Goal: Task Accomplishment & Management: Use online tool/utility

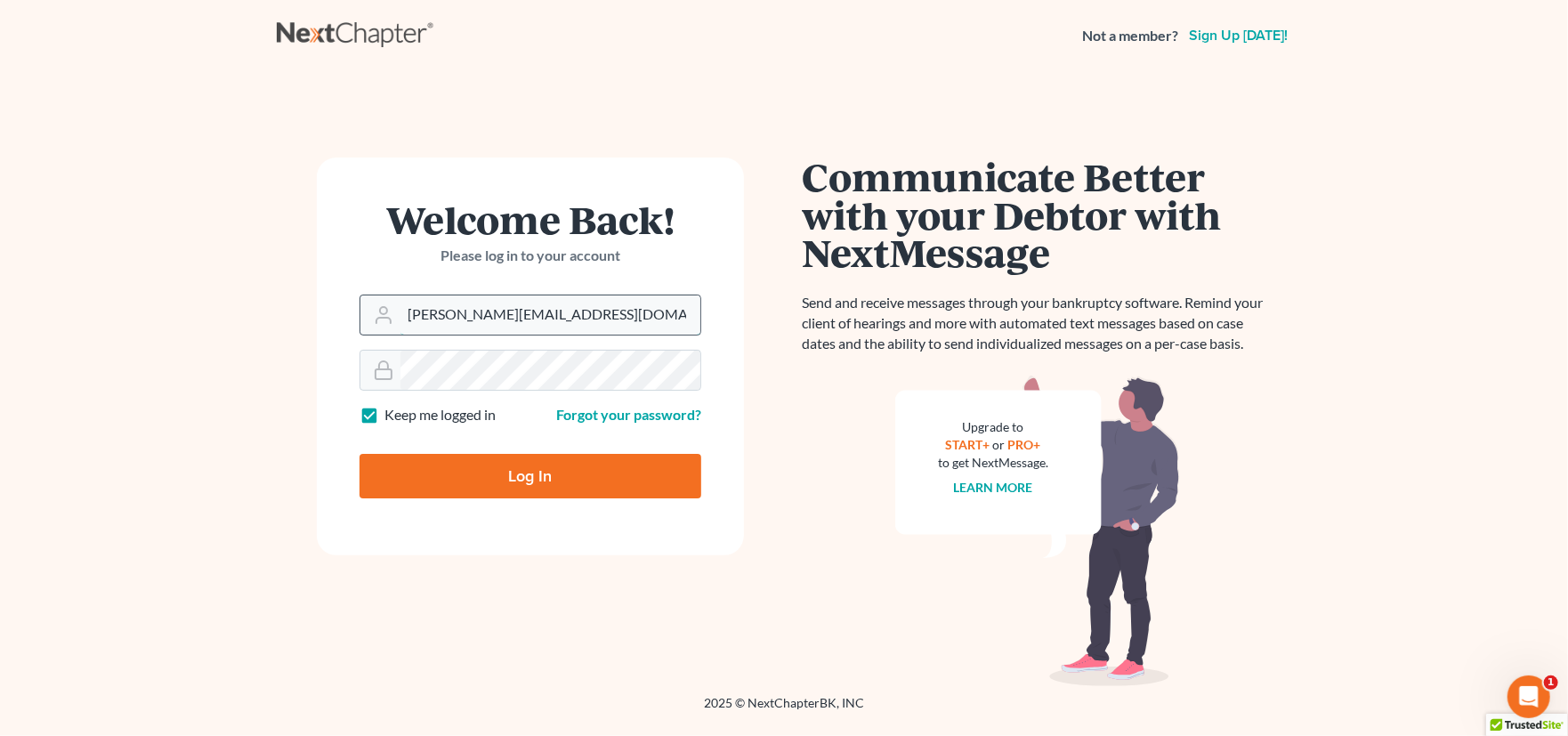
click at [575, 320] on input "[PERSON_NAME][EMAIL_ADDRESS][DOMAIN_NAME]" at bounding box center [551, 315] width 299 height 39
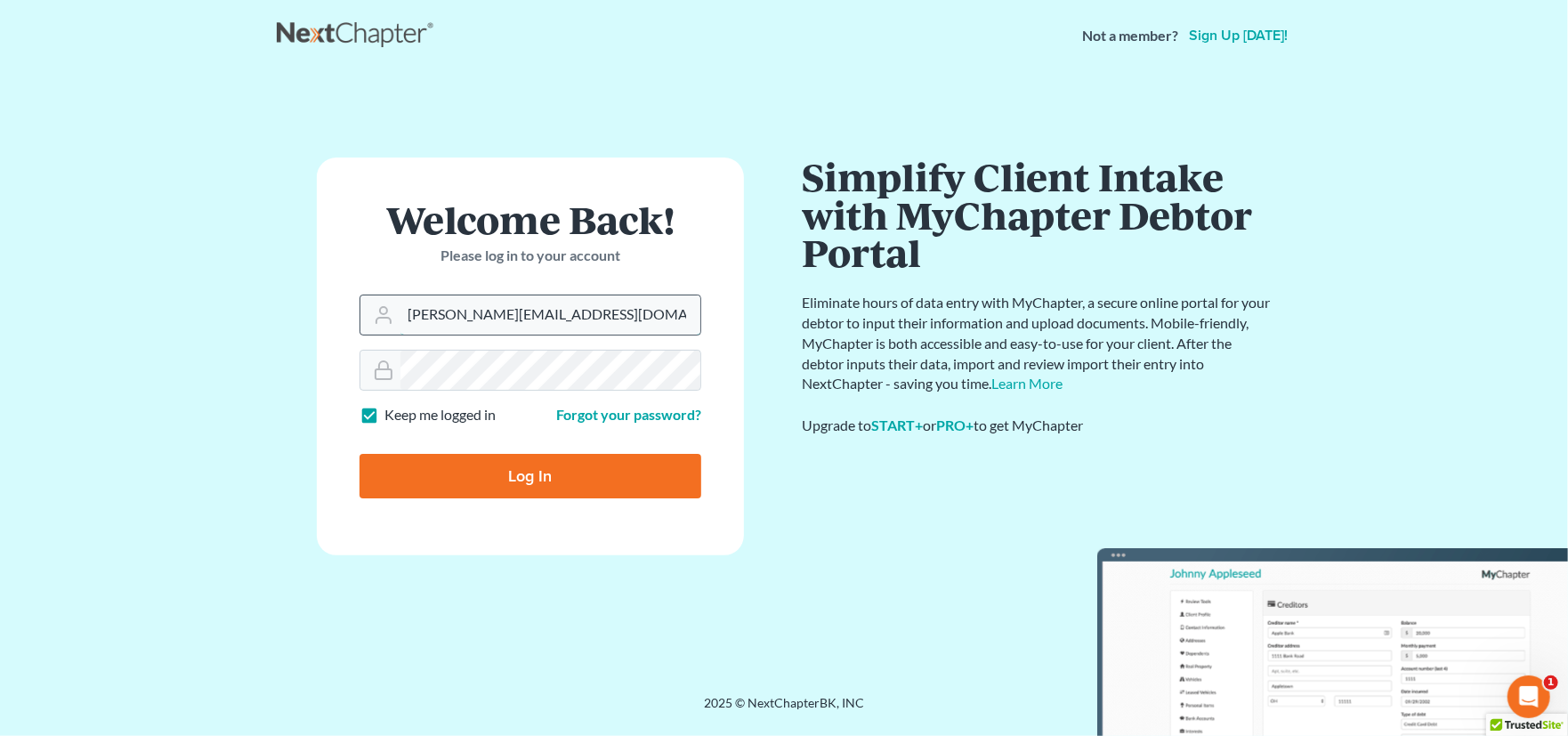
type input "[PERSON_NAME][EMAIL_ADDRESS][PERSON_NAME][DOMAIN_NAME]"
click at [518, 471] on input "Log In" at bounding box center [530, 476] width 341 height 45
type input "Thinking..."
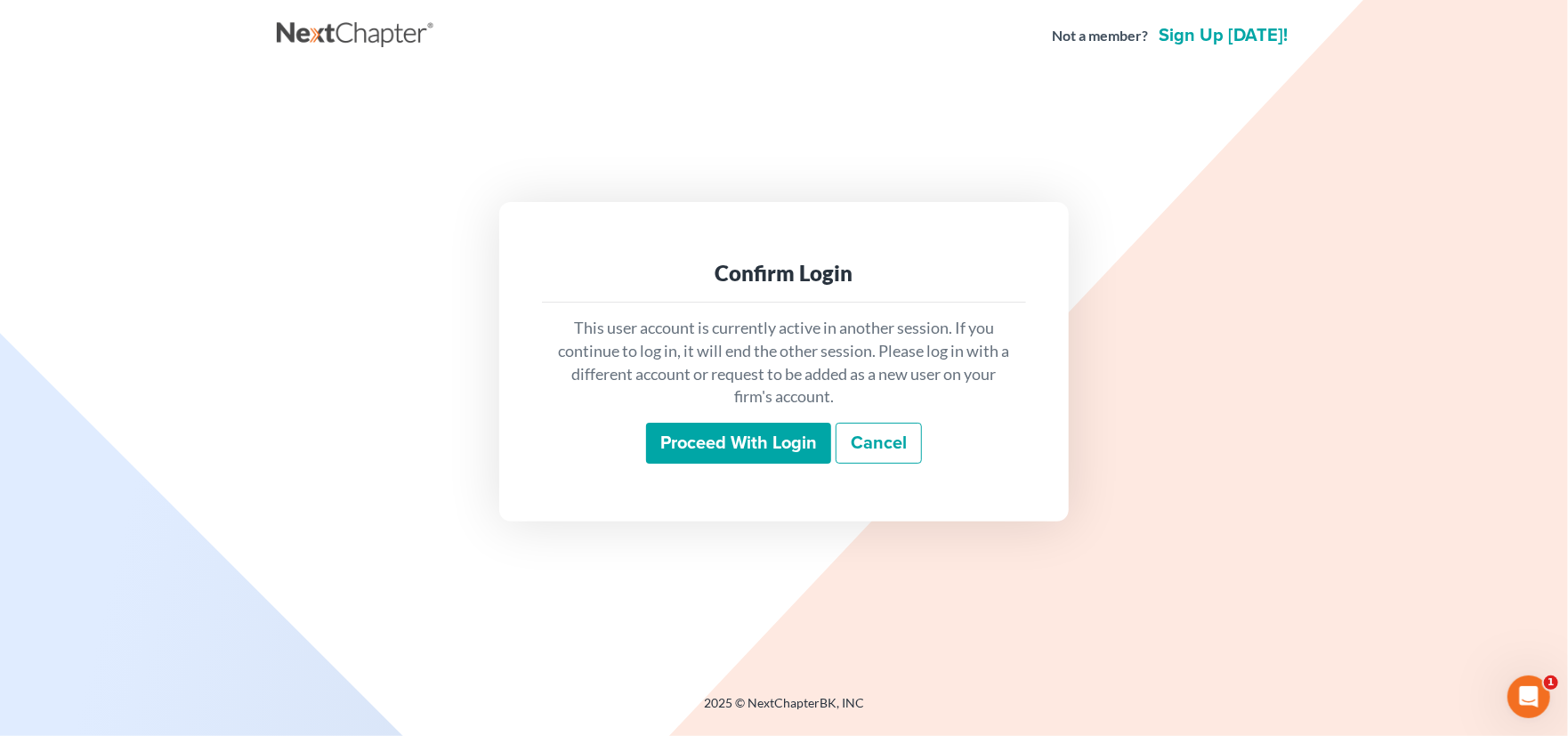
click at [748, 449] on input "Proceed with login" at bounding box center [738, 443] width 185 height 41
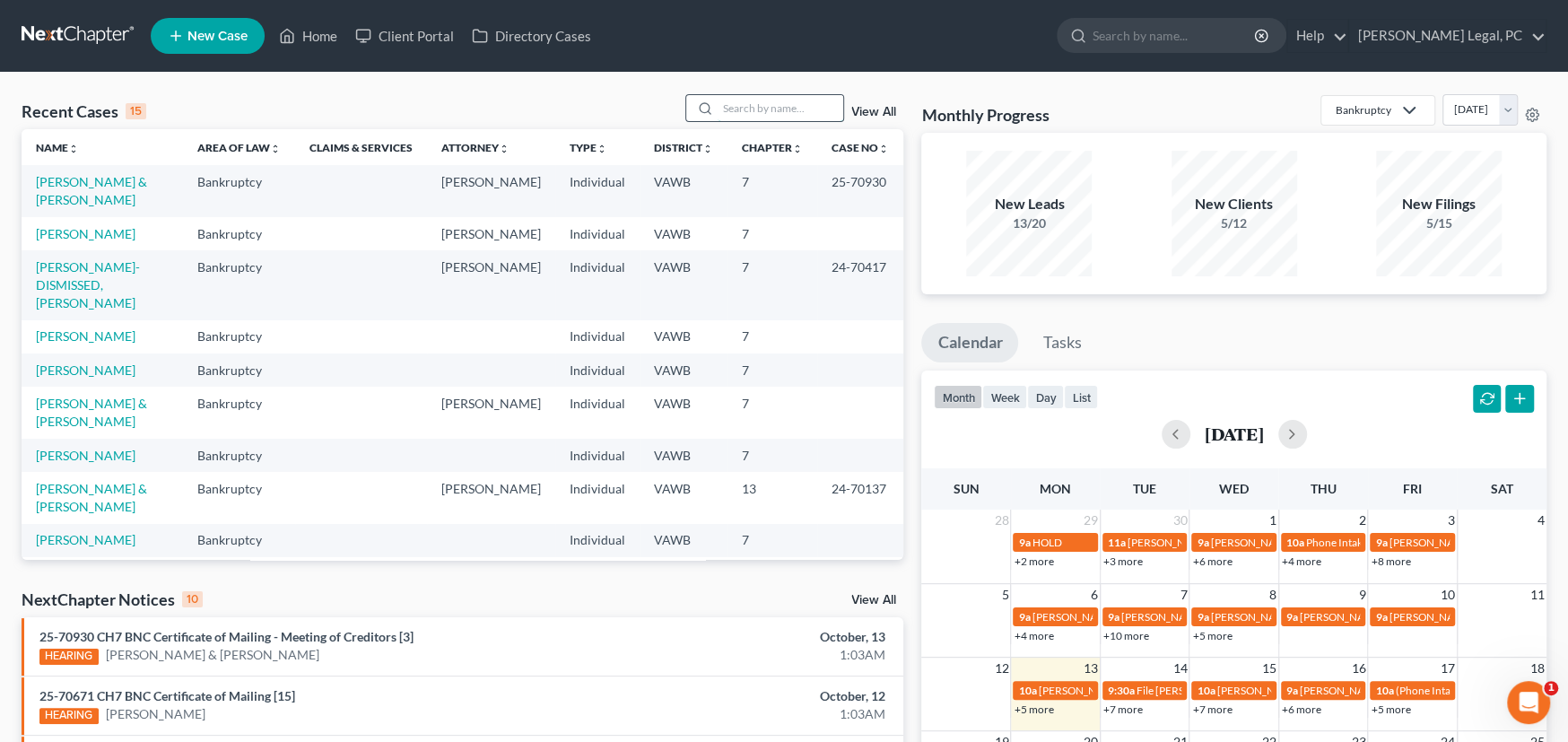
click at [751, 111] on input "search" at bounding box center [780, 108] width 126 height 26
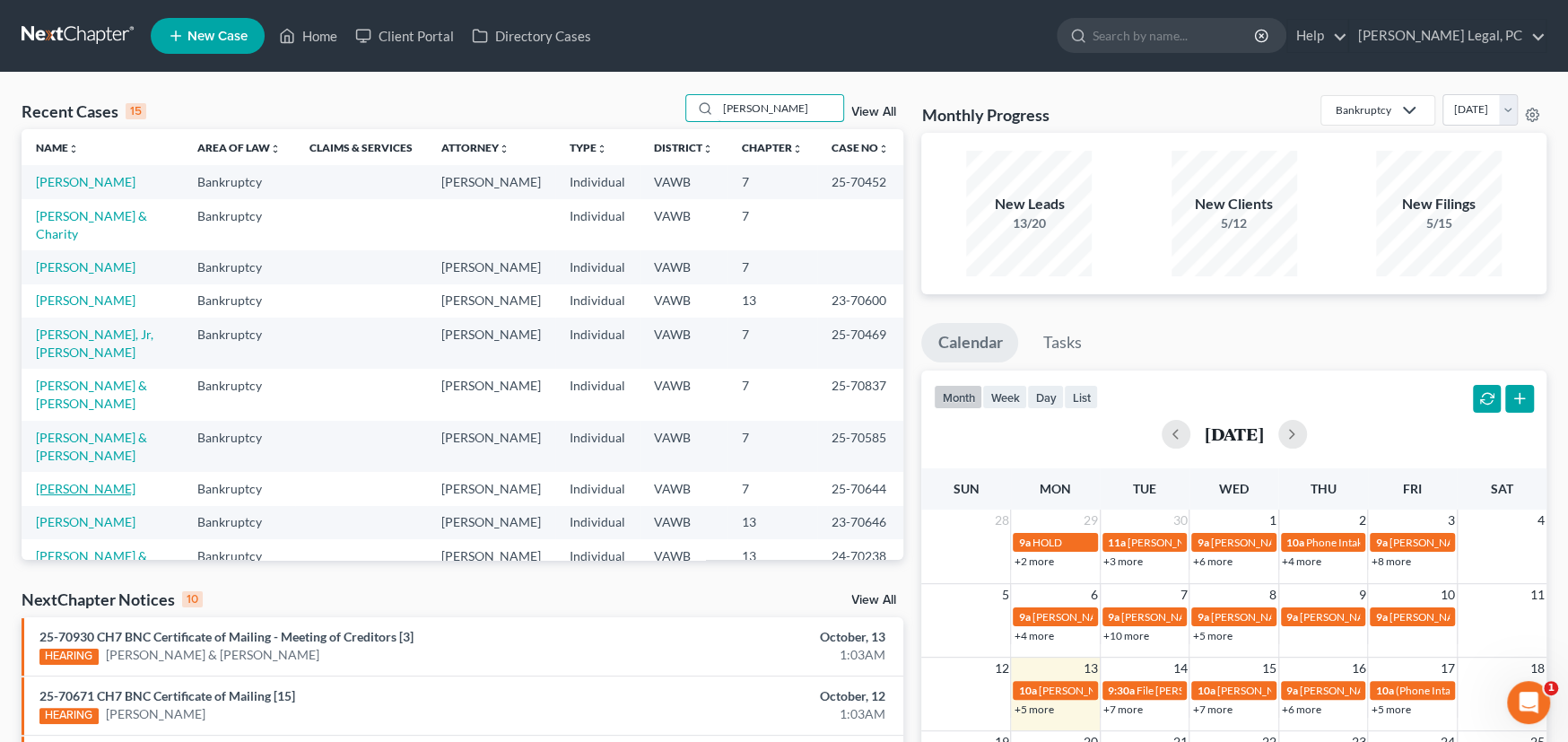
type input "David"
click at [110, 481] on link "Davidson, Larry" at bounding box center [85, 489] width 99 height 15
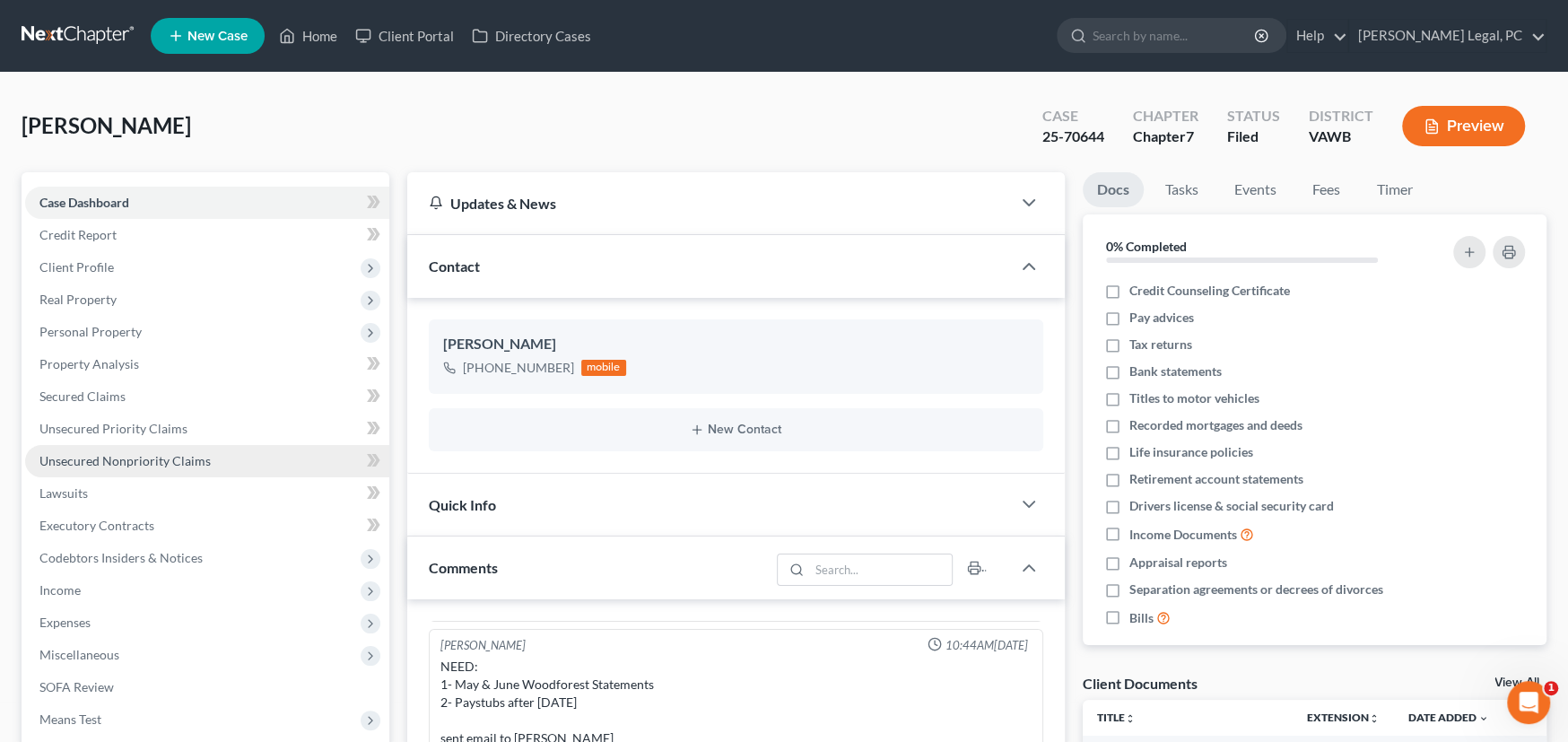
scroll to position [269, 0]
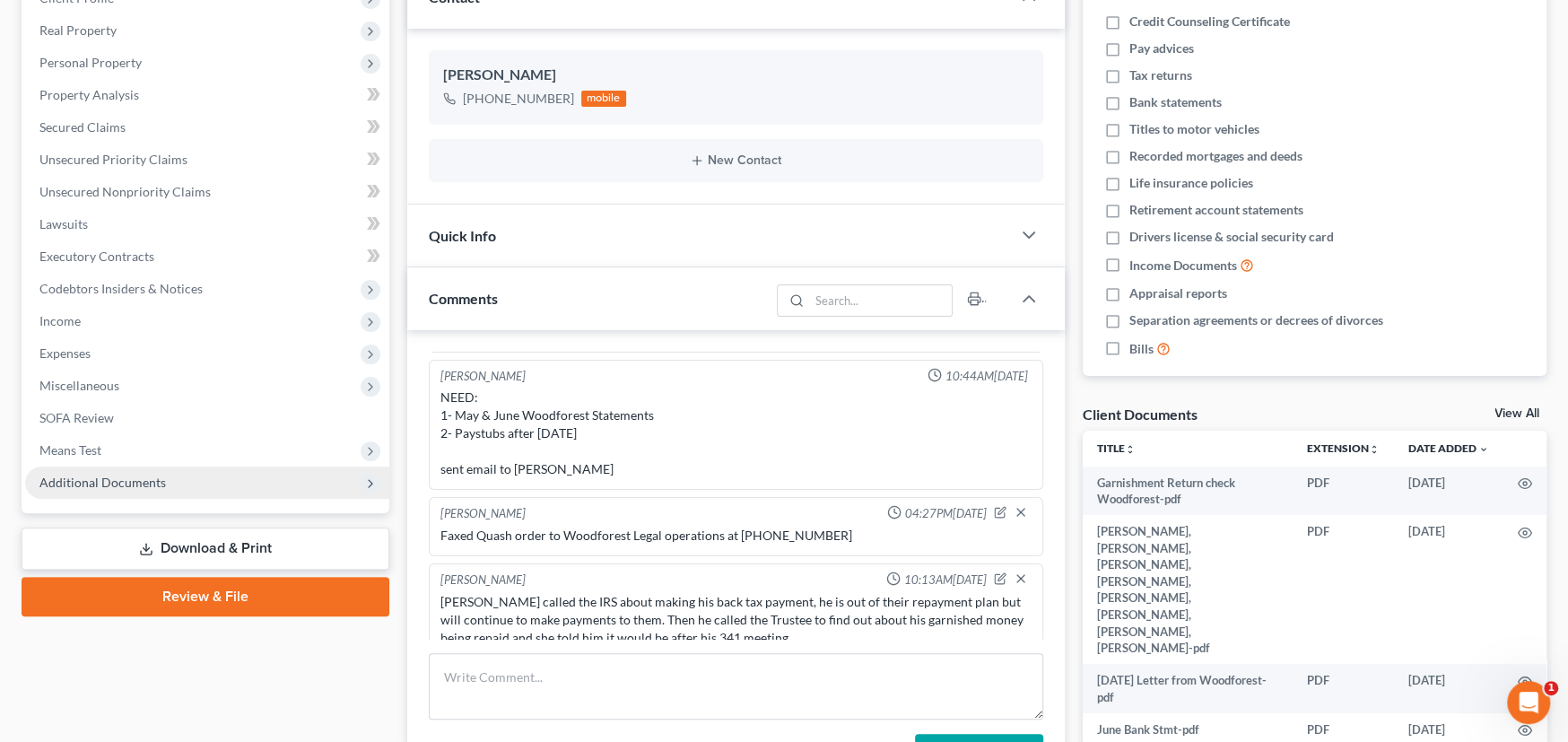
click at [114, 479] on span "Additional Documents" at bounding box center [102, 482] width 127 height 15
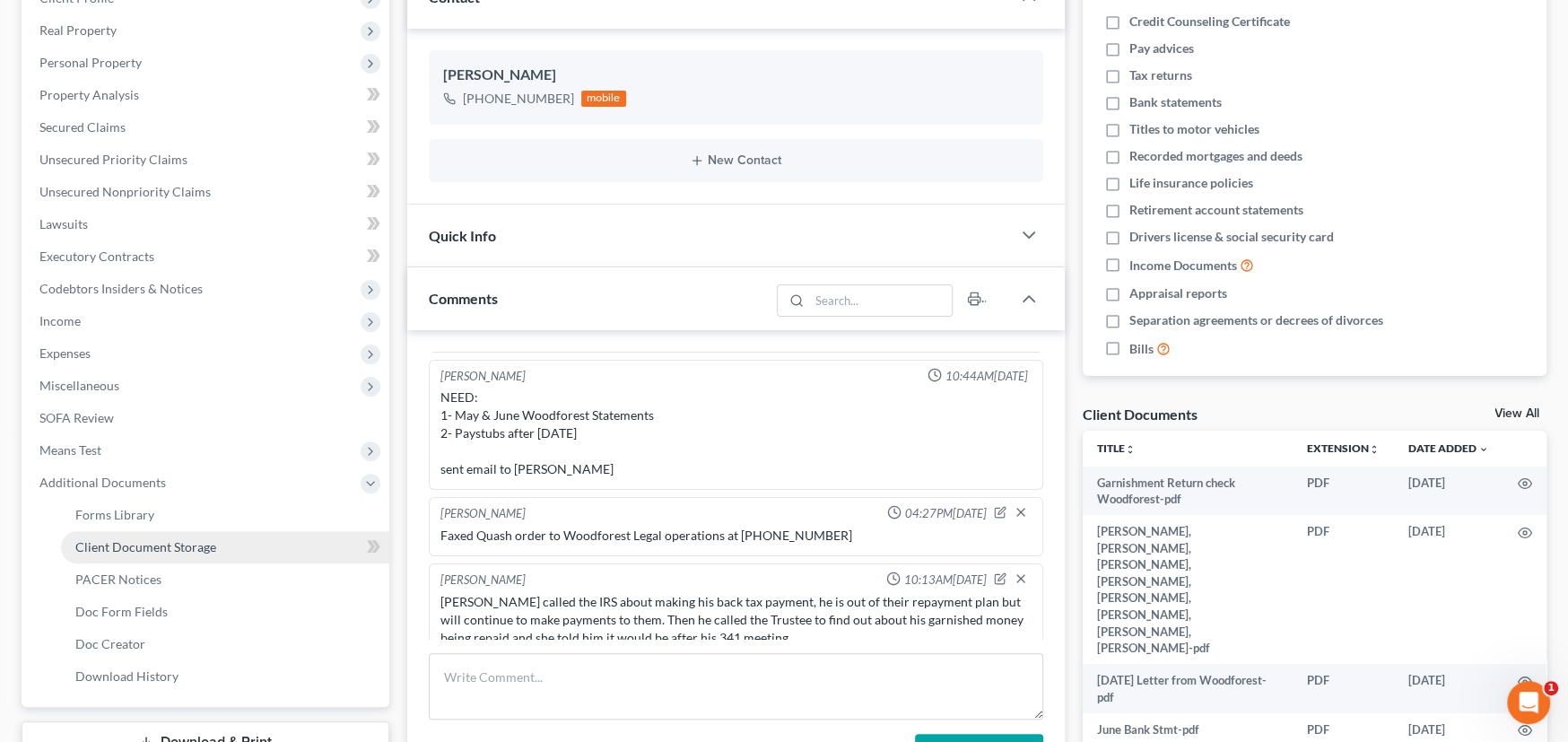
drag, startPoint x: 135, startPoint y: 545, endPoint x: 295, endPoint y: 517, distance: 162.4
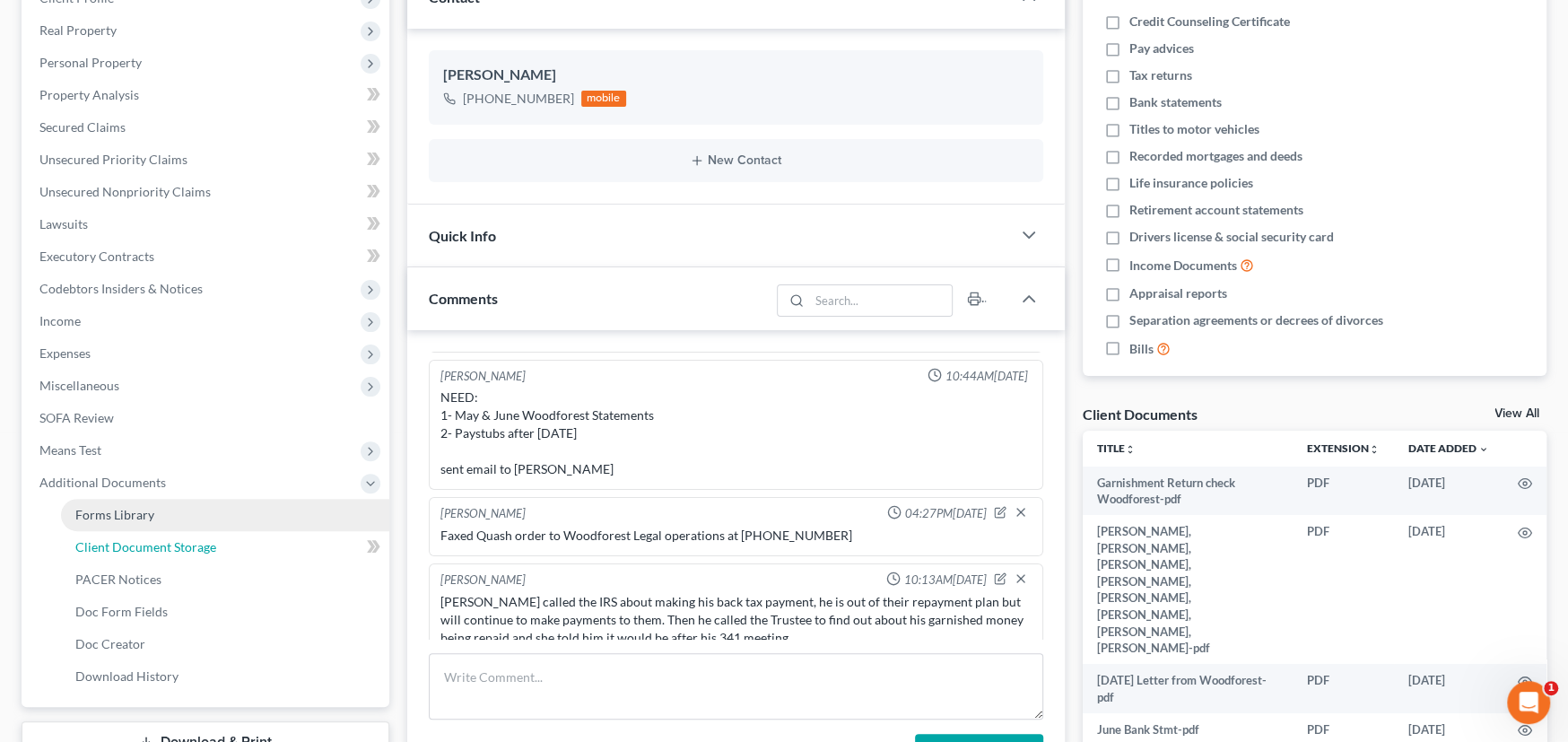
click at [136, 545] on span "Client Document Storage" at bounding box center [145, 547] width 141 height 15
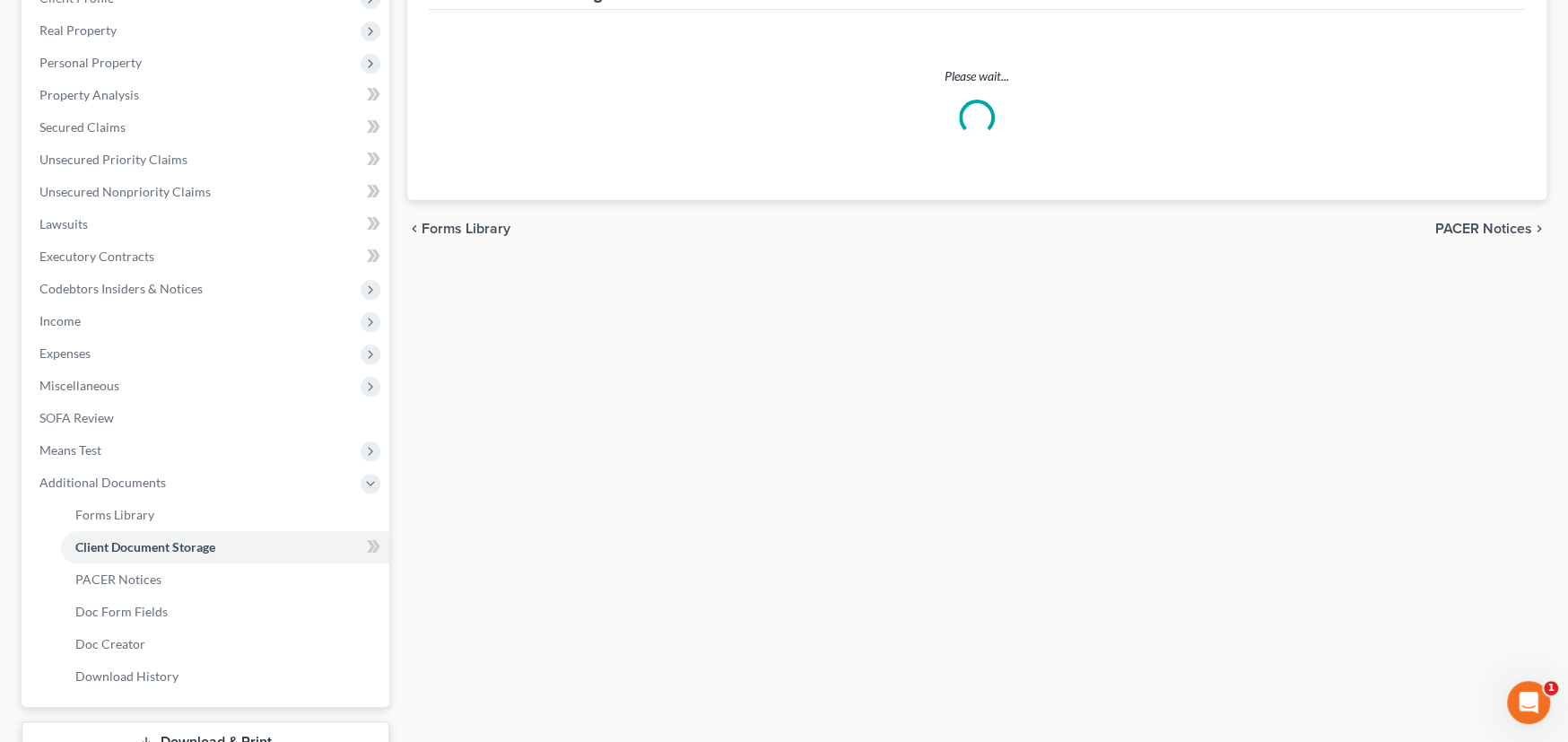
scroll to position [69, 0]
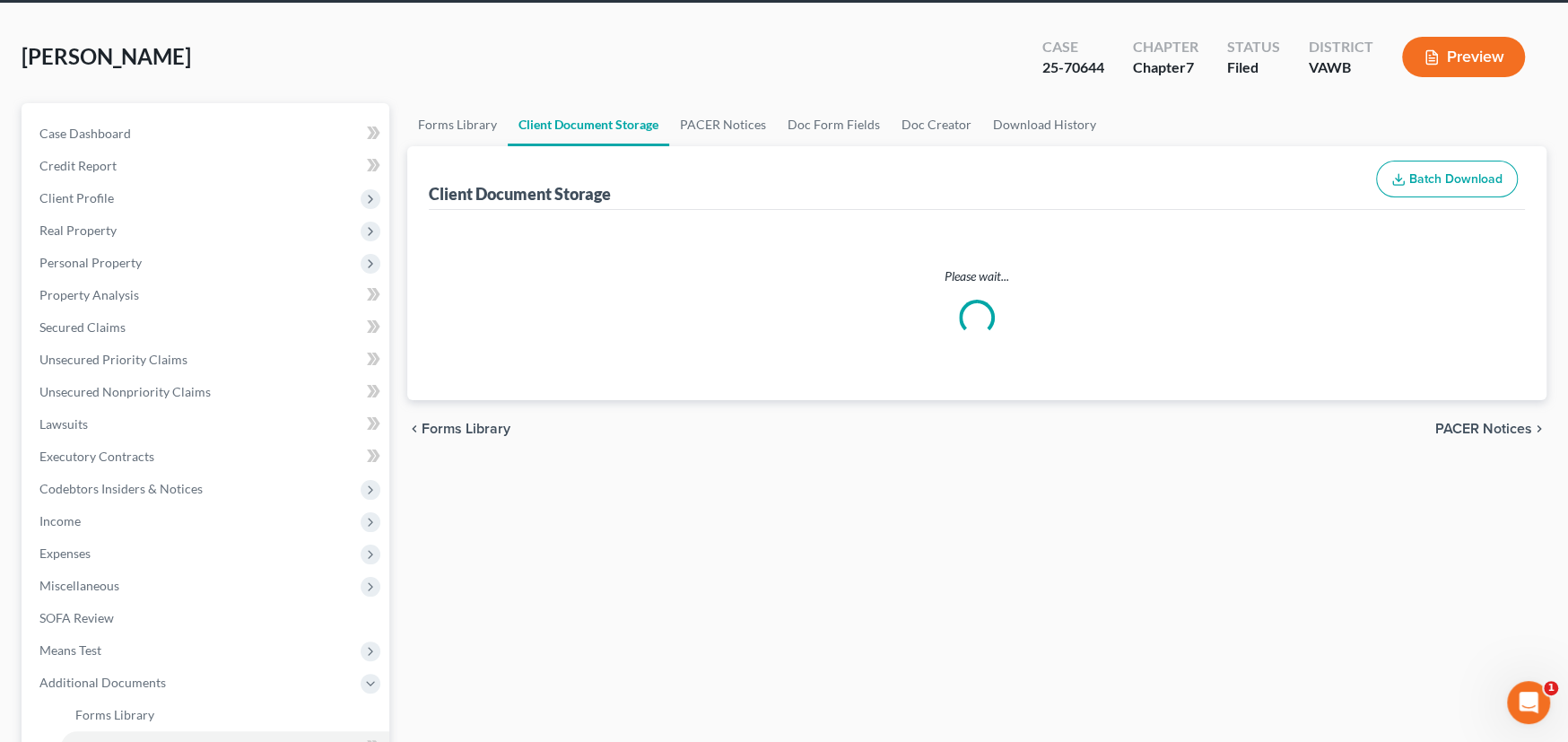
select select "0"
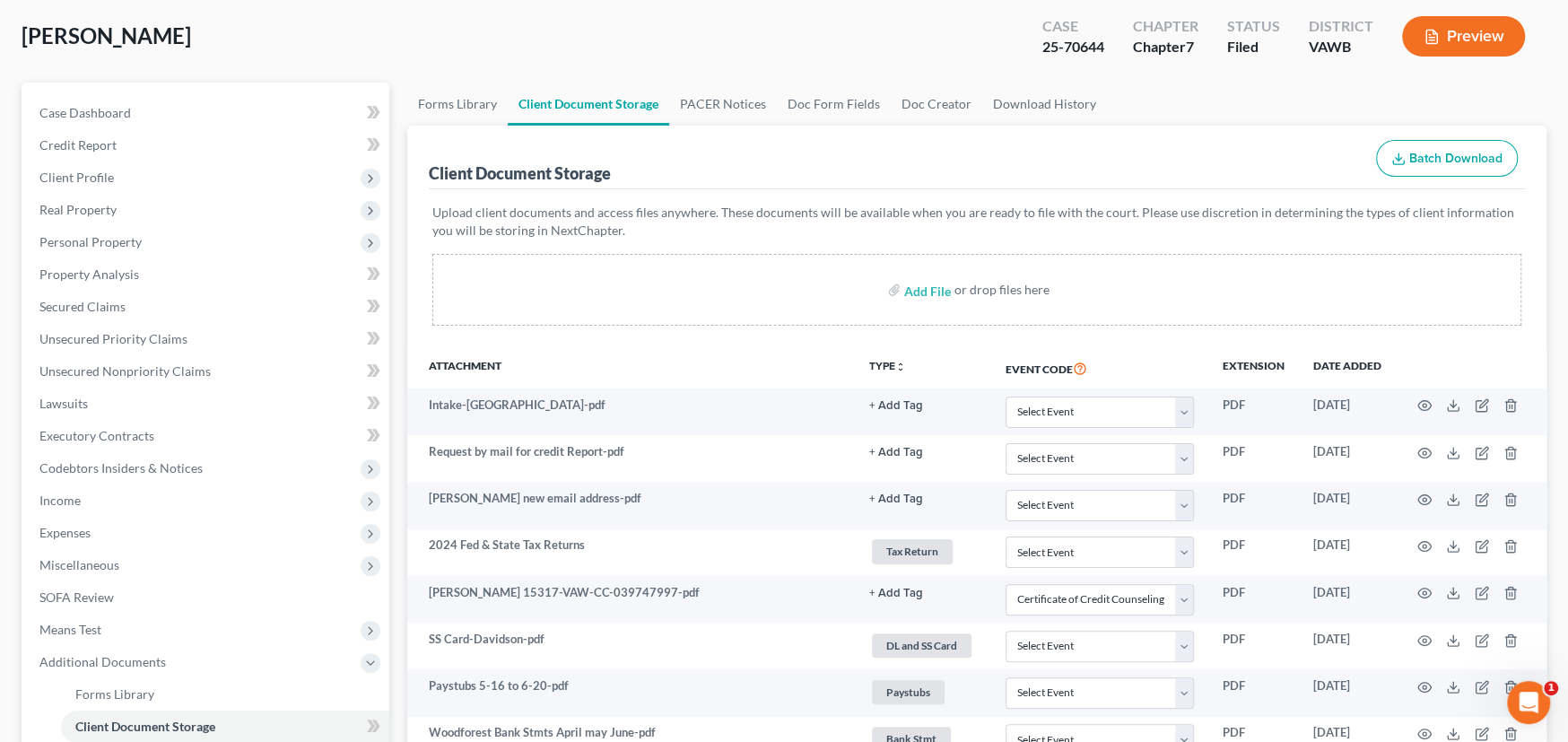
scroll to position [359, 0]
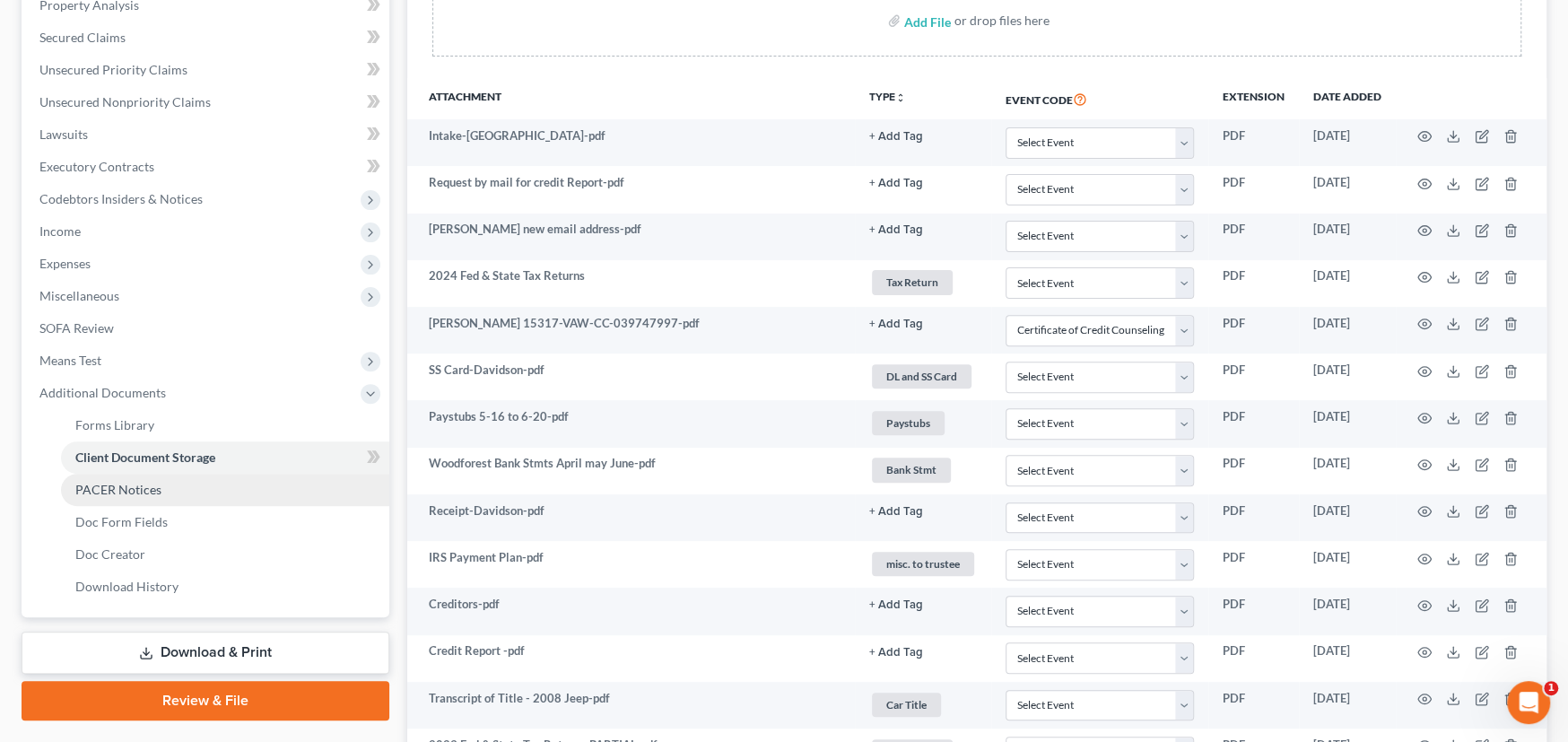
click at [121, 493] on span "PACER Notices" at bounding box center [118, 490] width 86 height 15
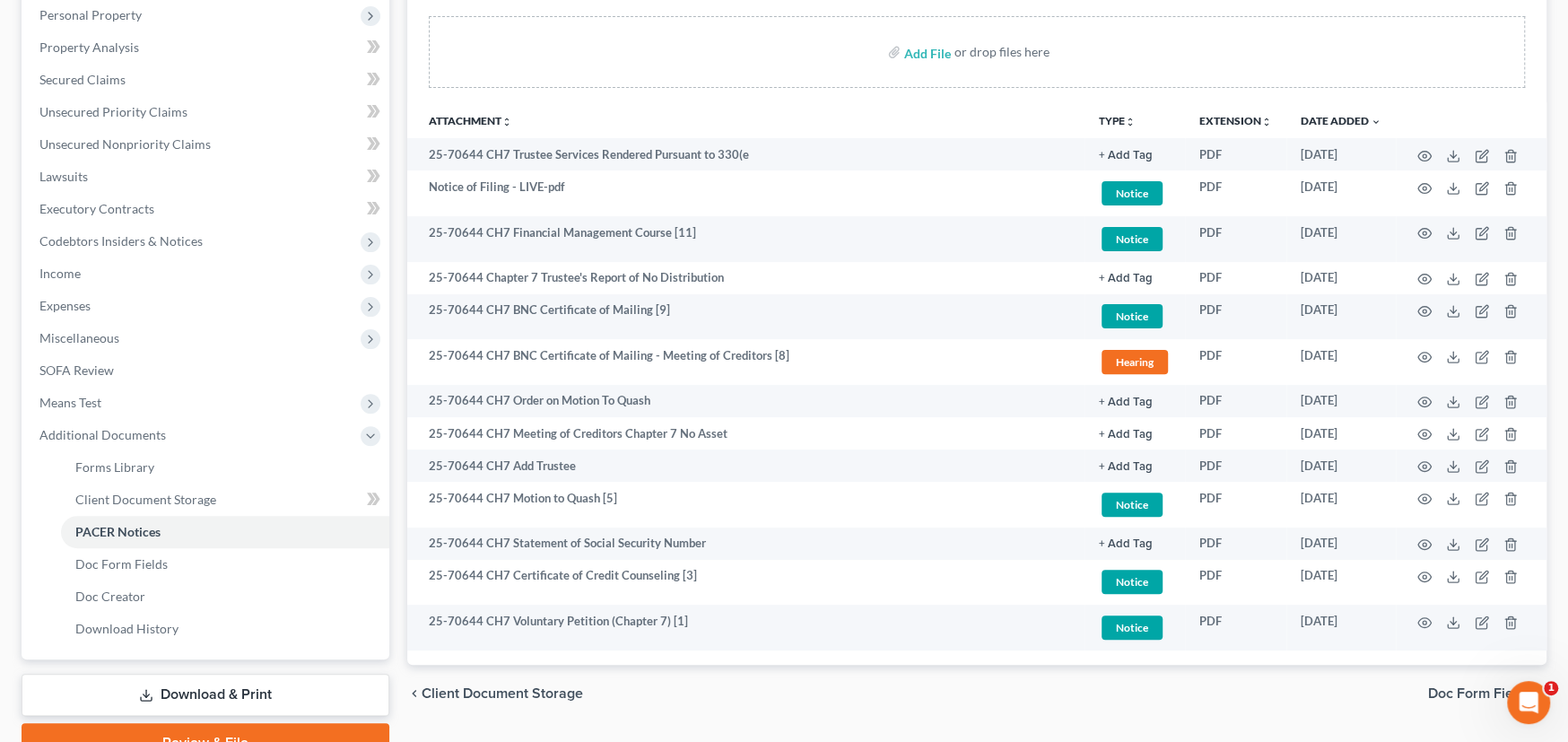
scroll to position [359, 0]
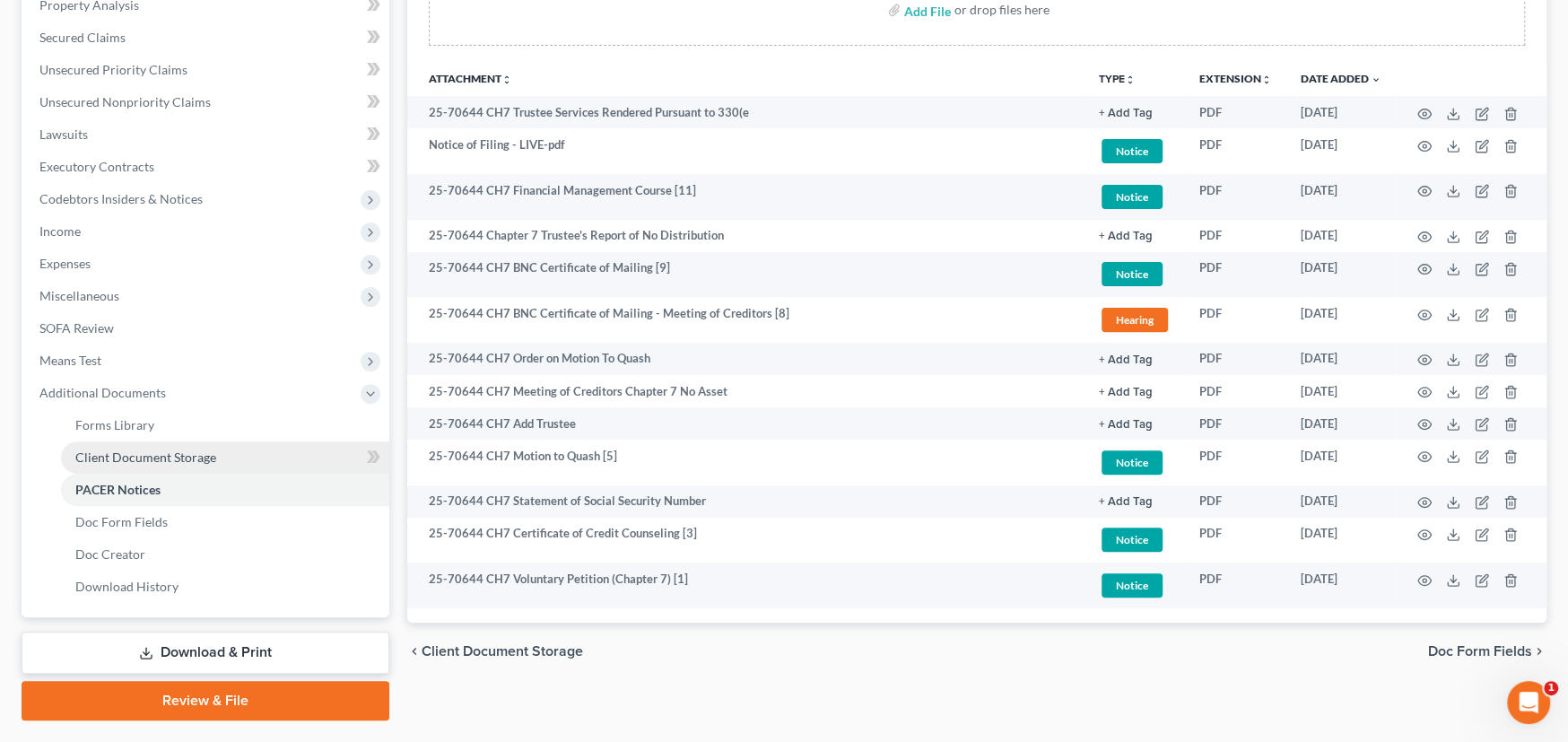
click at [100, 449] on span "Client Document Storage" at bounding box center [145, 457] width 141 height 15
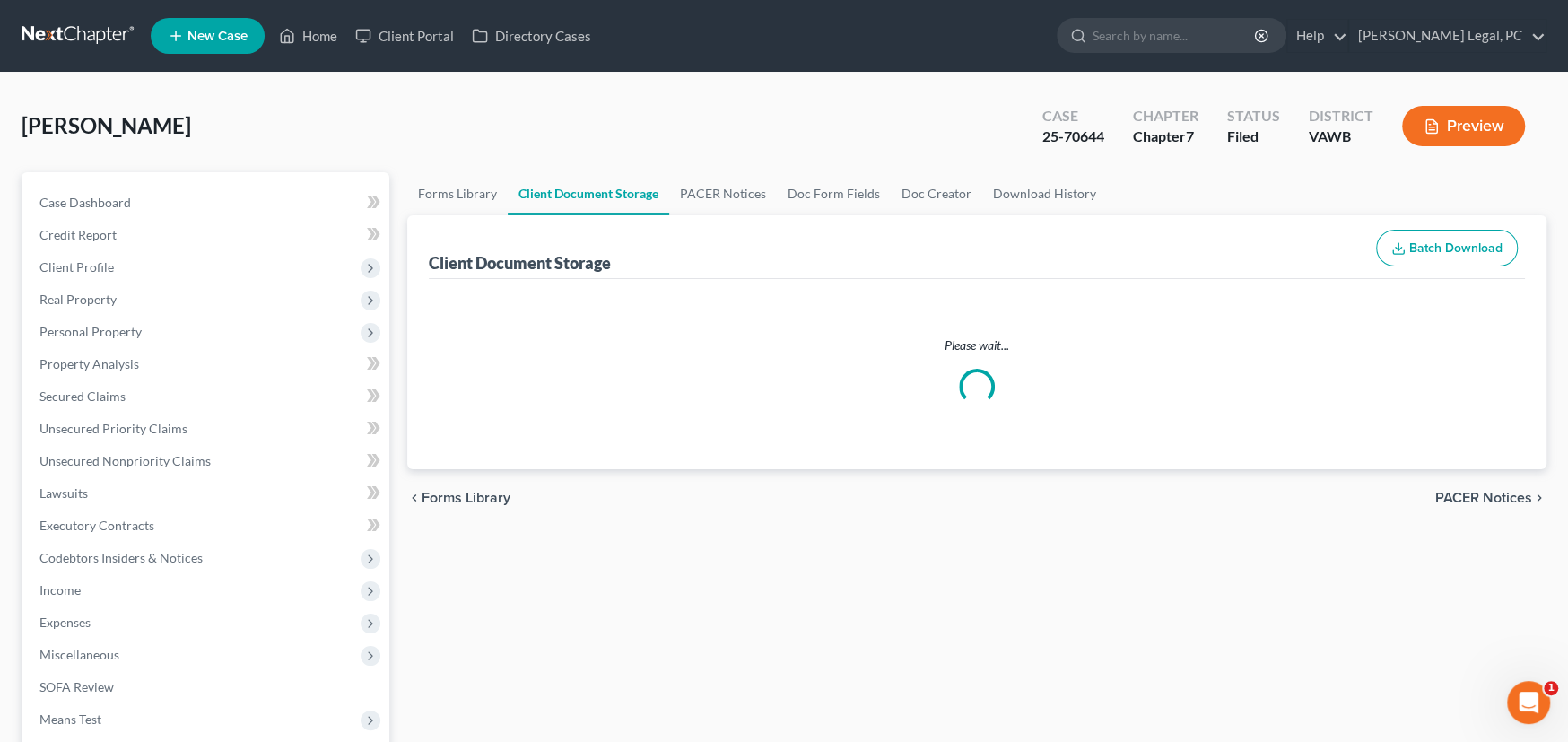
select select "0"
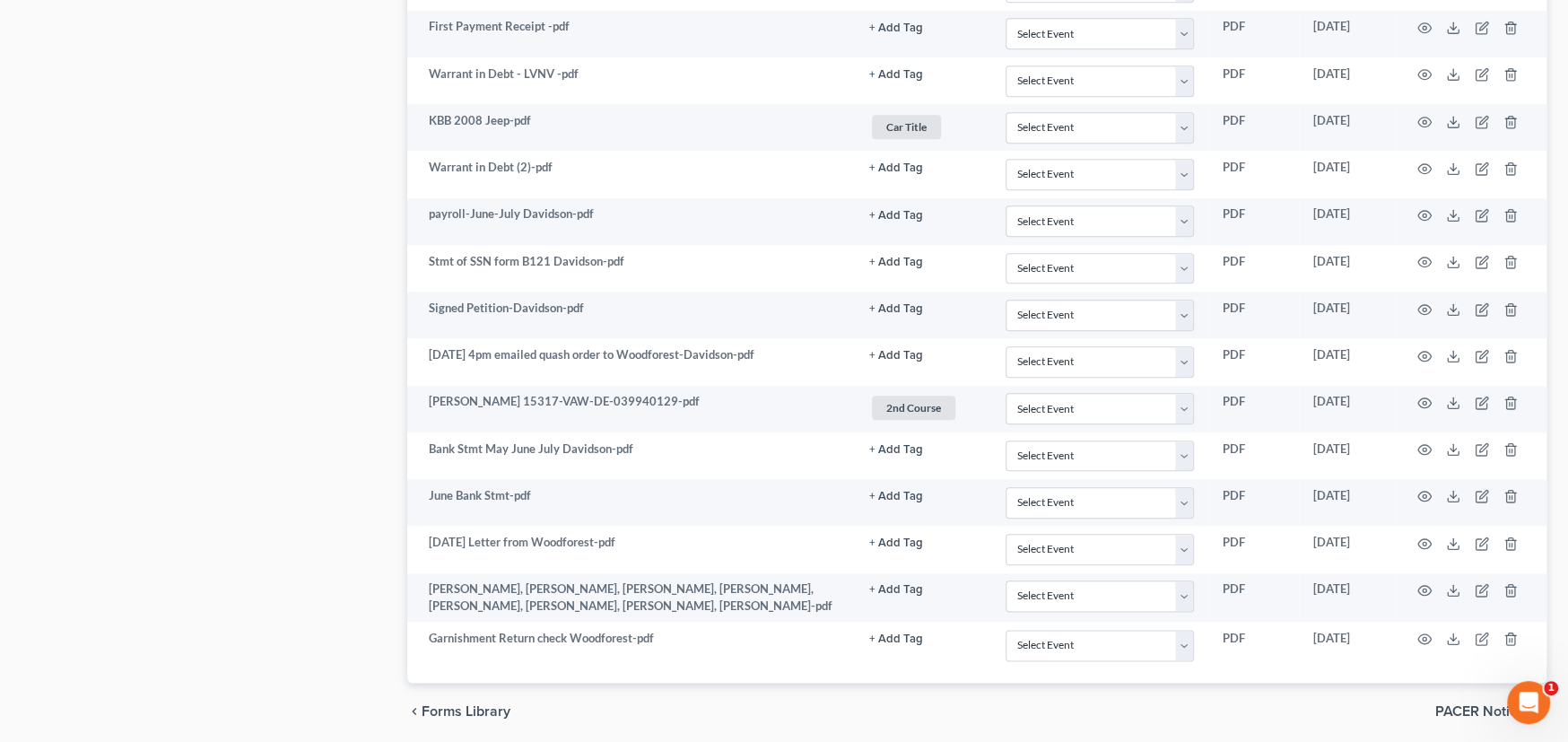
scroll to position [1463, 0]
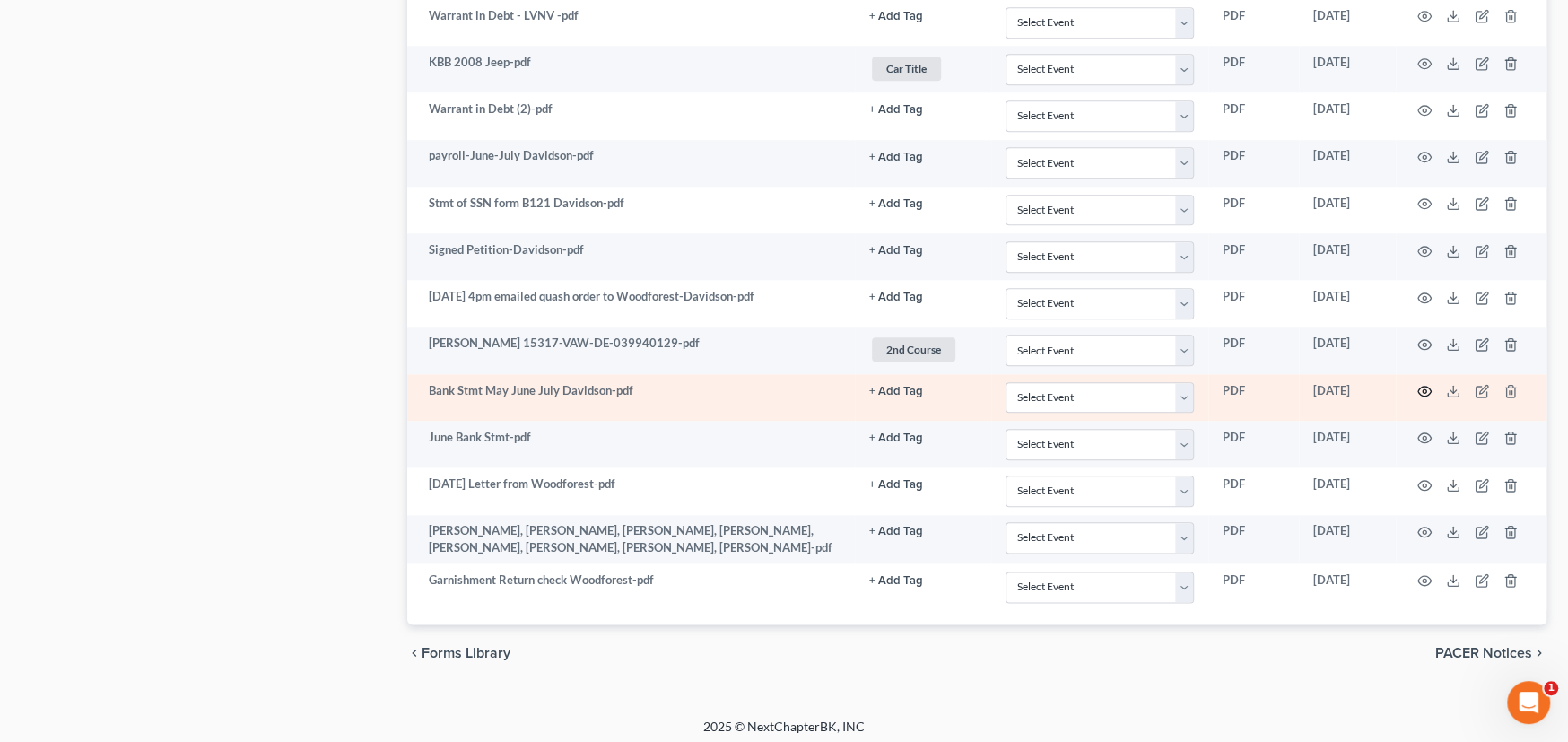
click at [1430, 388] on icon "button" at bounding box center [1425, 390] width 14 height 14
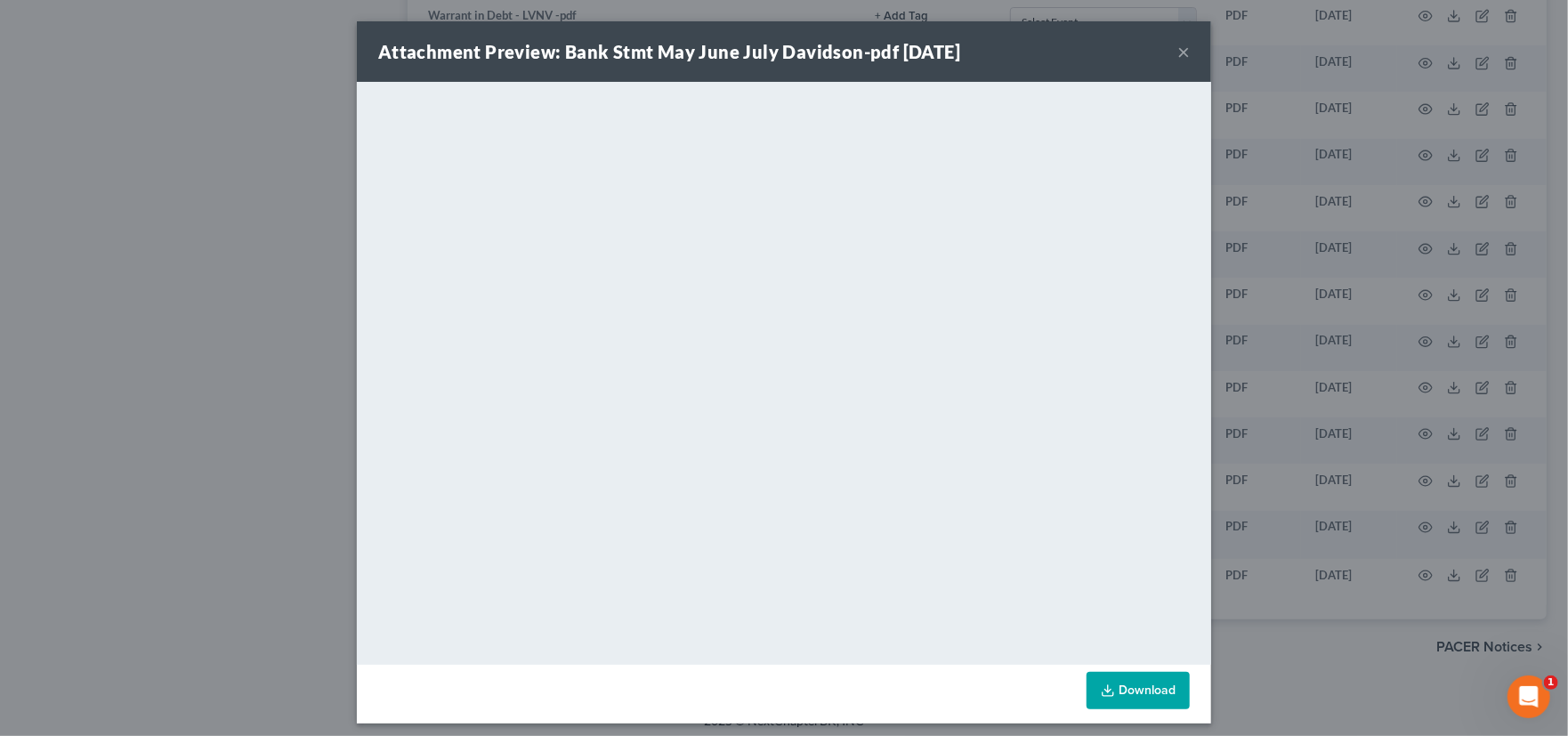
click at [1177, 51] on button "×" at bounding box center [1183, 51] width 12 height 21
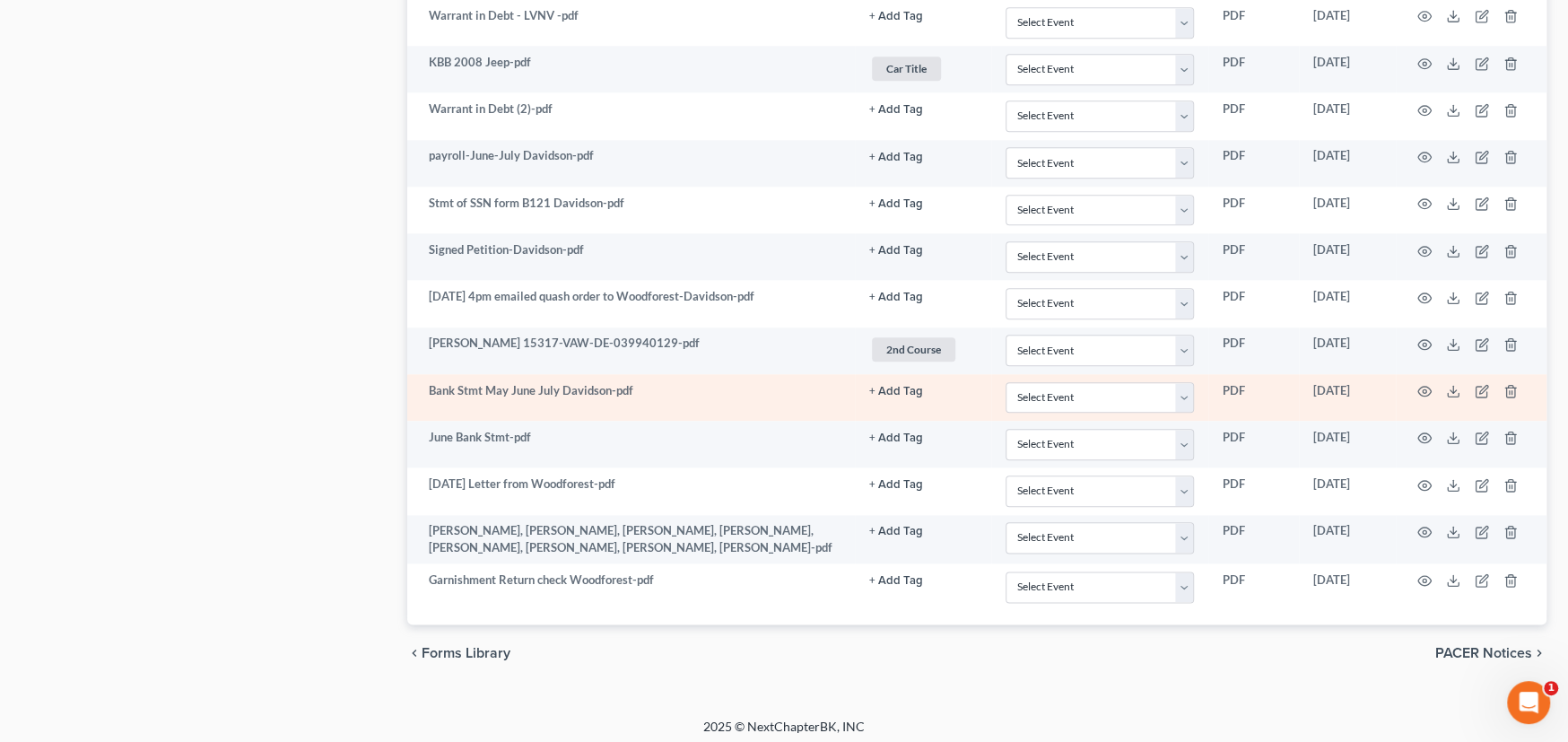
click at [616, 380] on td "Bank Stmt May June July Davidson-pdf" at bounding box center [630, 398] width 447 height 47
click at [1449, 384] on icon at bounding box center [1453, 390] width 14 height 14
click at [1513, 386] on icon "button" at bounding box center [1511, 390] width 14 height 14
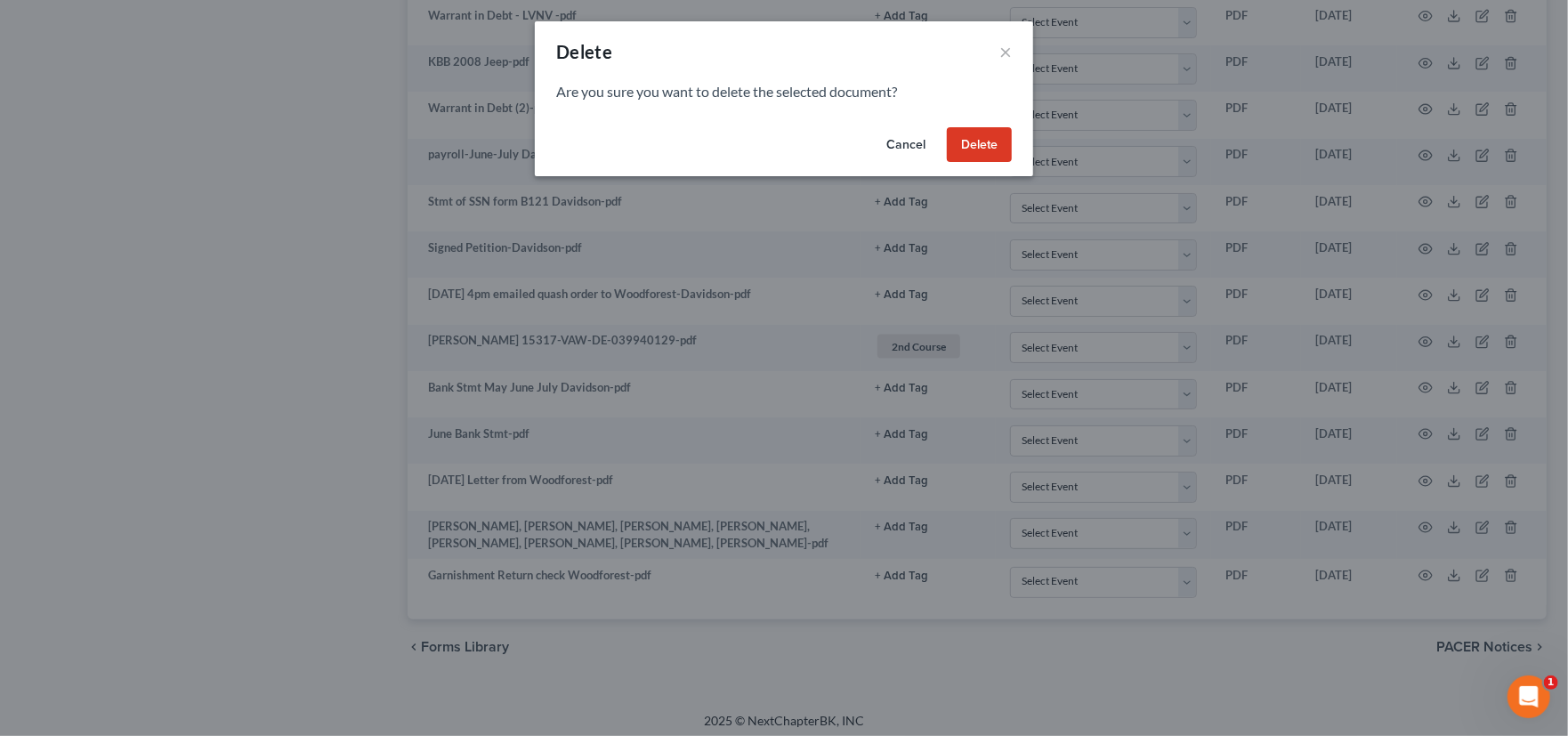
click at [899, 148] on button "Cancel" at bounding box center [906, 145] width 68 height 35
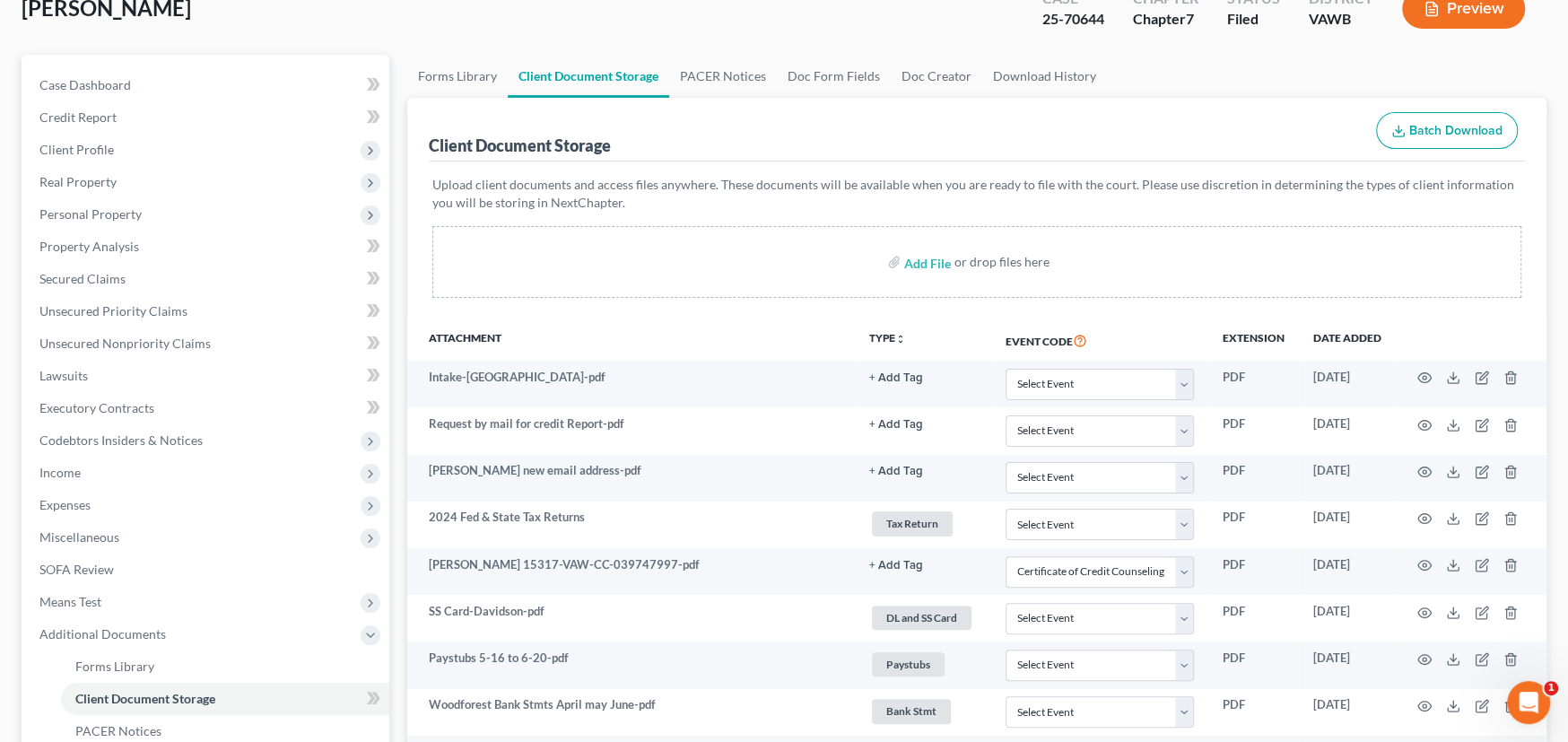
scroll to position [0, 0]
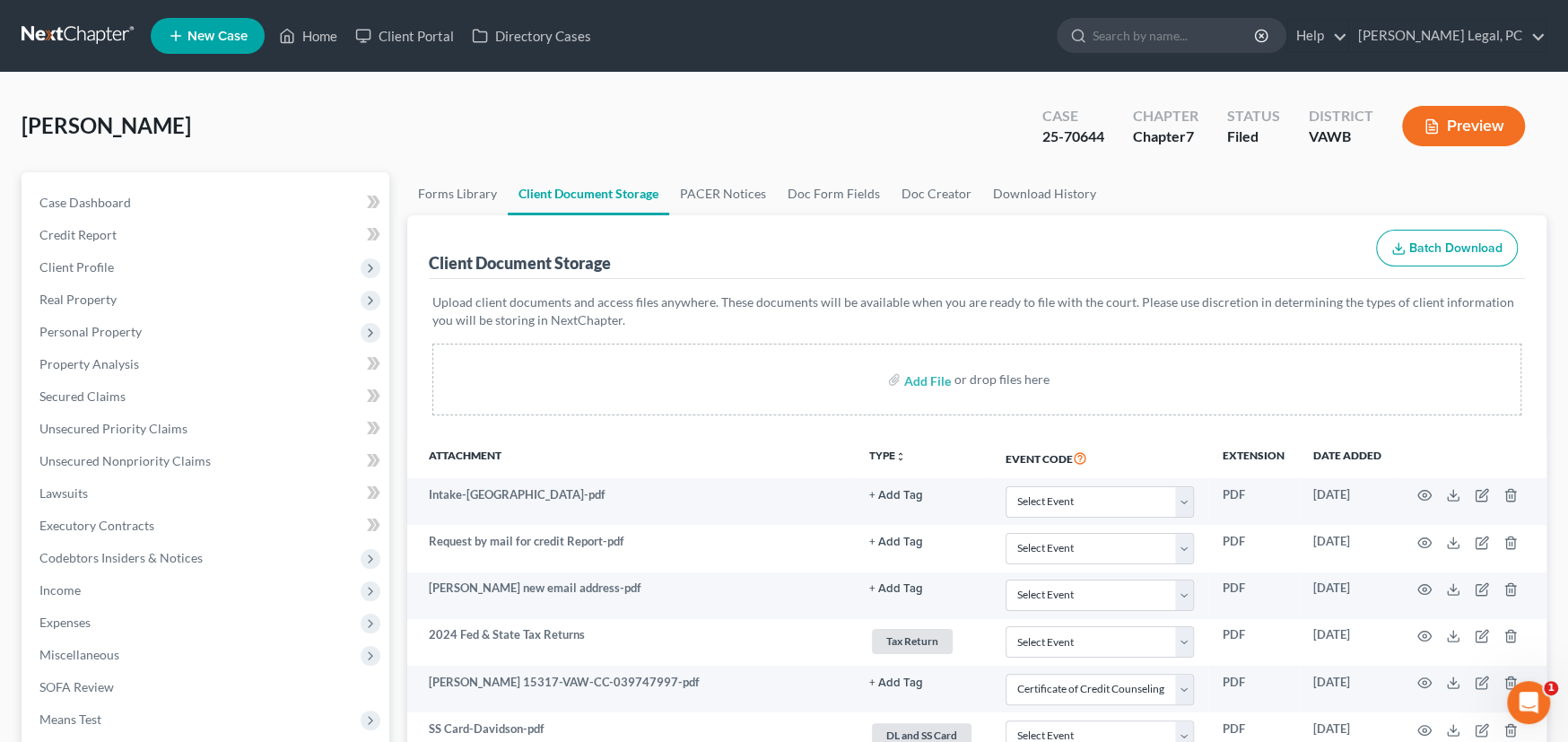
click at [78, 35] on link at bounding box center [79, 36] width 114 height 32
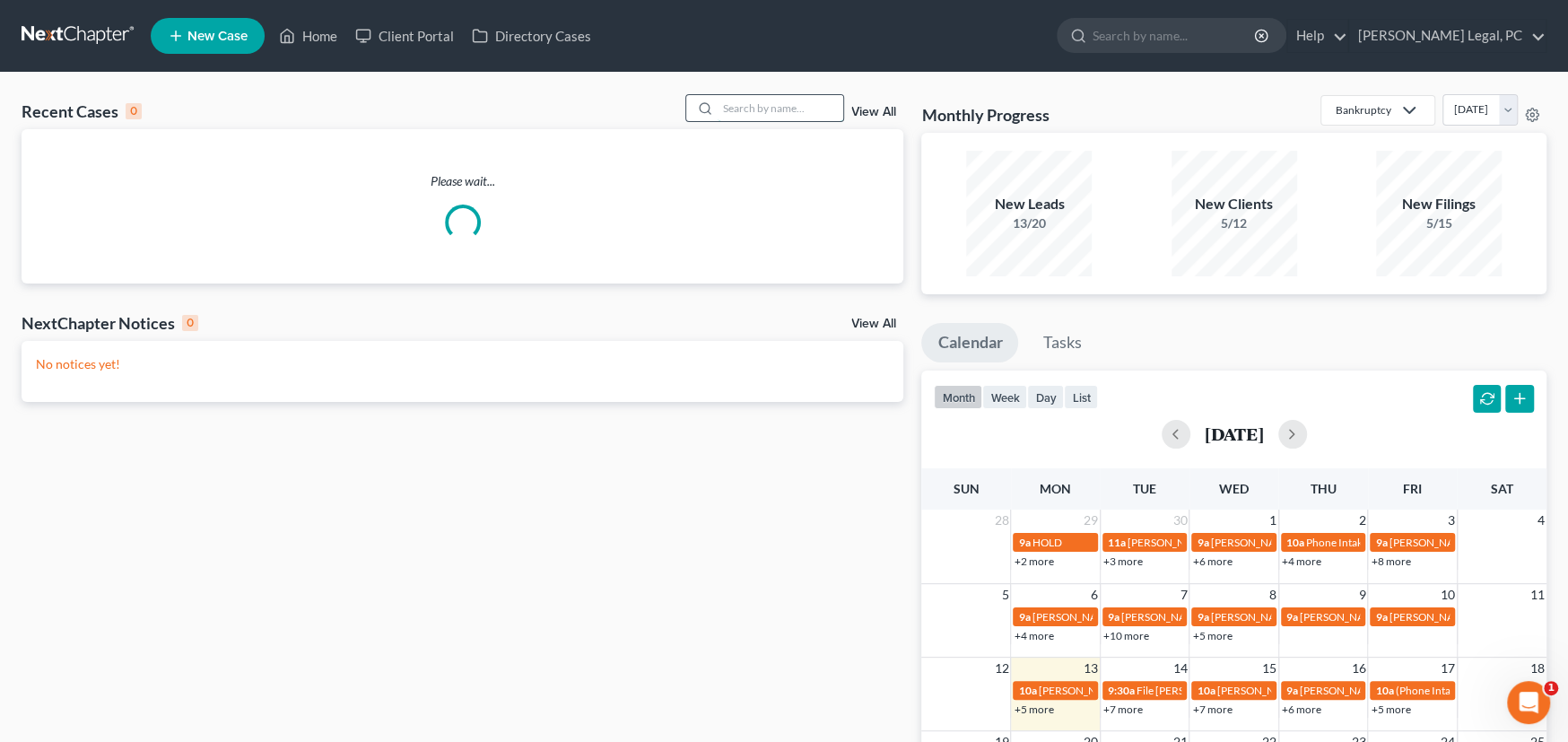
click at [753, 118] on input "search" at bounding box center [780, 108] width 126 height 26
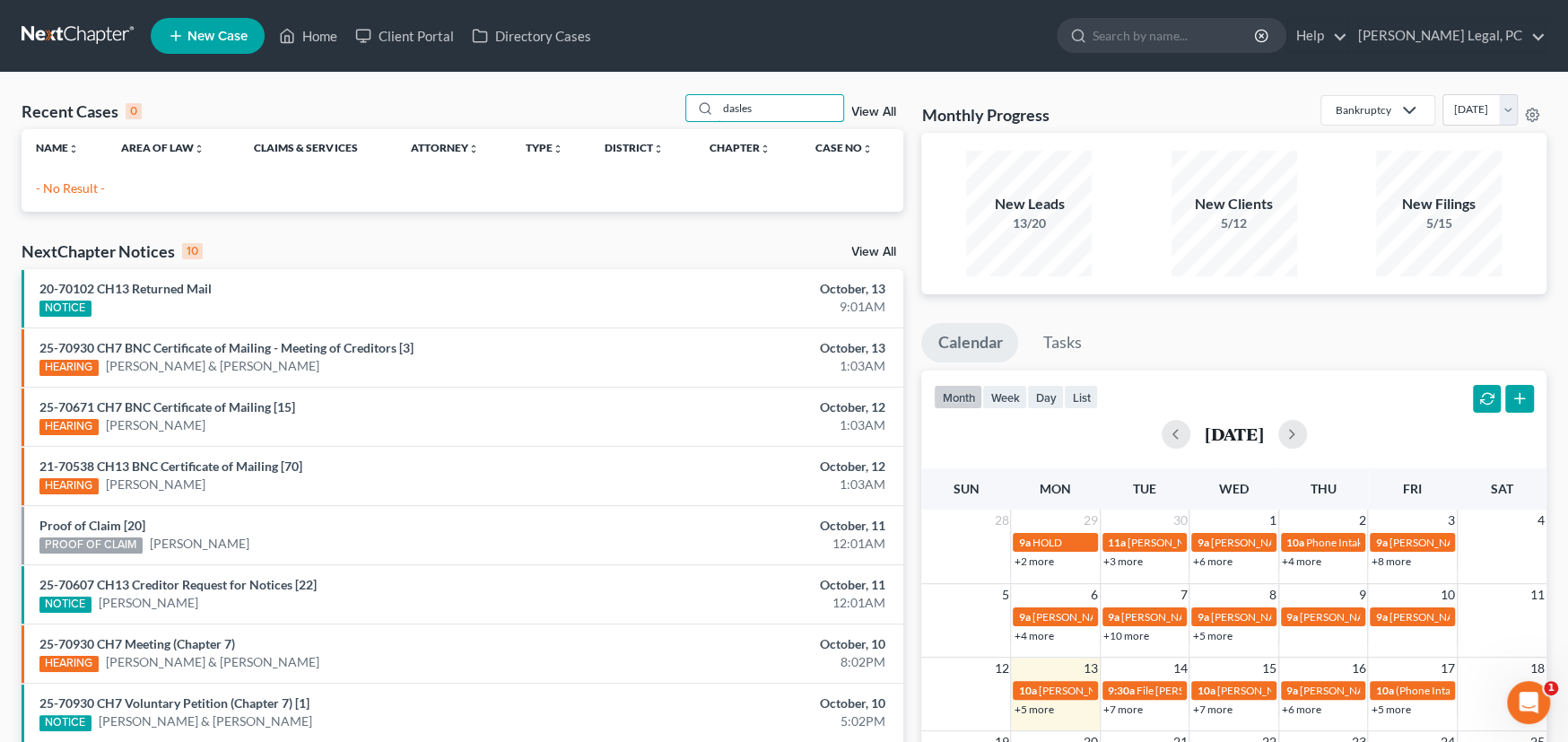
drag, startPoint x: 761, startPoint y: 106, endPoint x: 668, endPoint y: 101, distance: 93.1
click at [646, 100] on div "Recent Cases 0 dasles View All" at bounding box center [462, 111] width 882 height 35
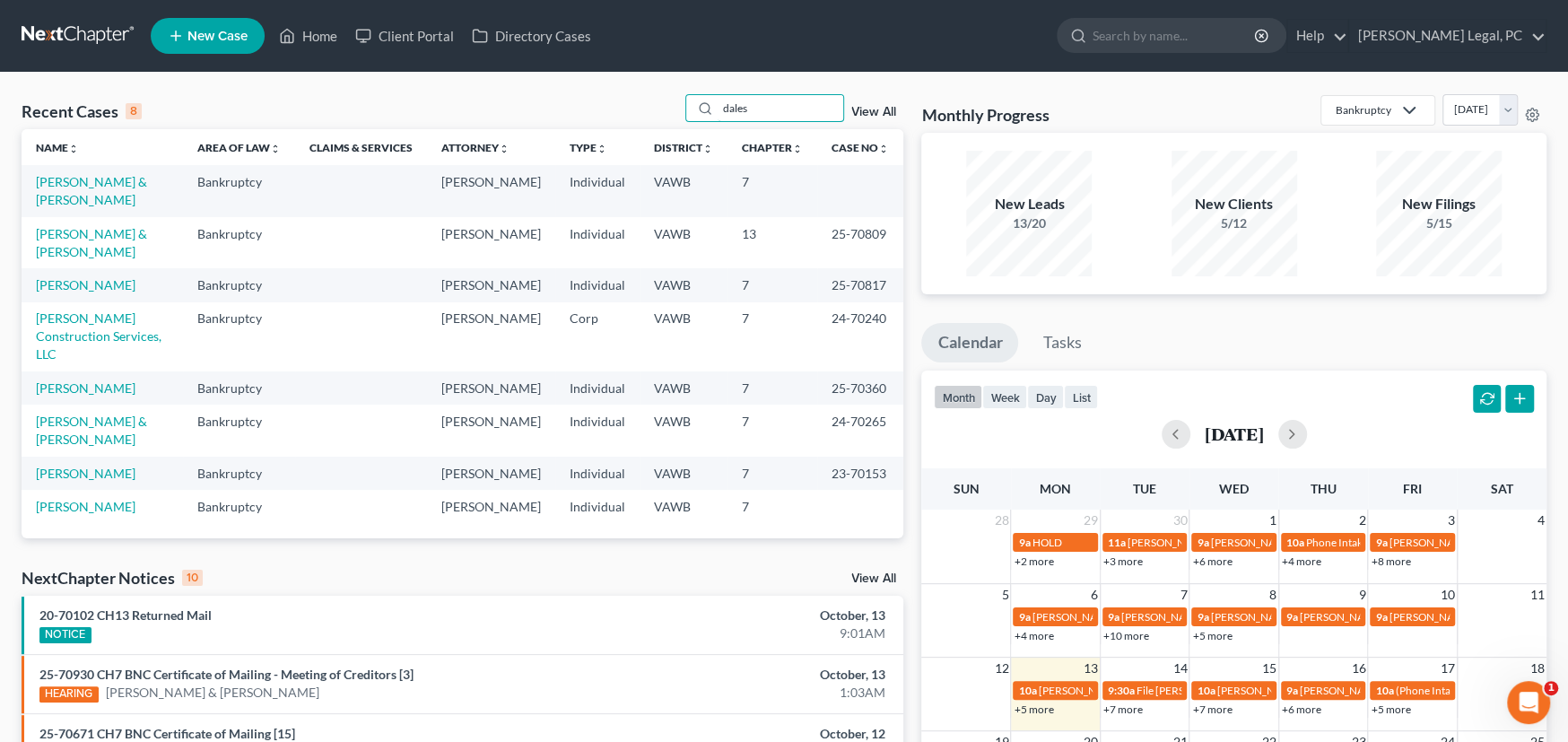
type input "dales"
click at [770, 98] on input "dales" at bounding box center [780, 108] width 126 height 26
click at [90, 278] on link "Dales, Jamie" at bounding box center [85, 285] width 99 height 15
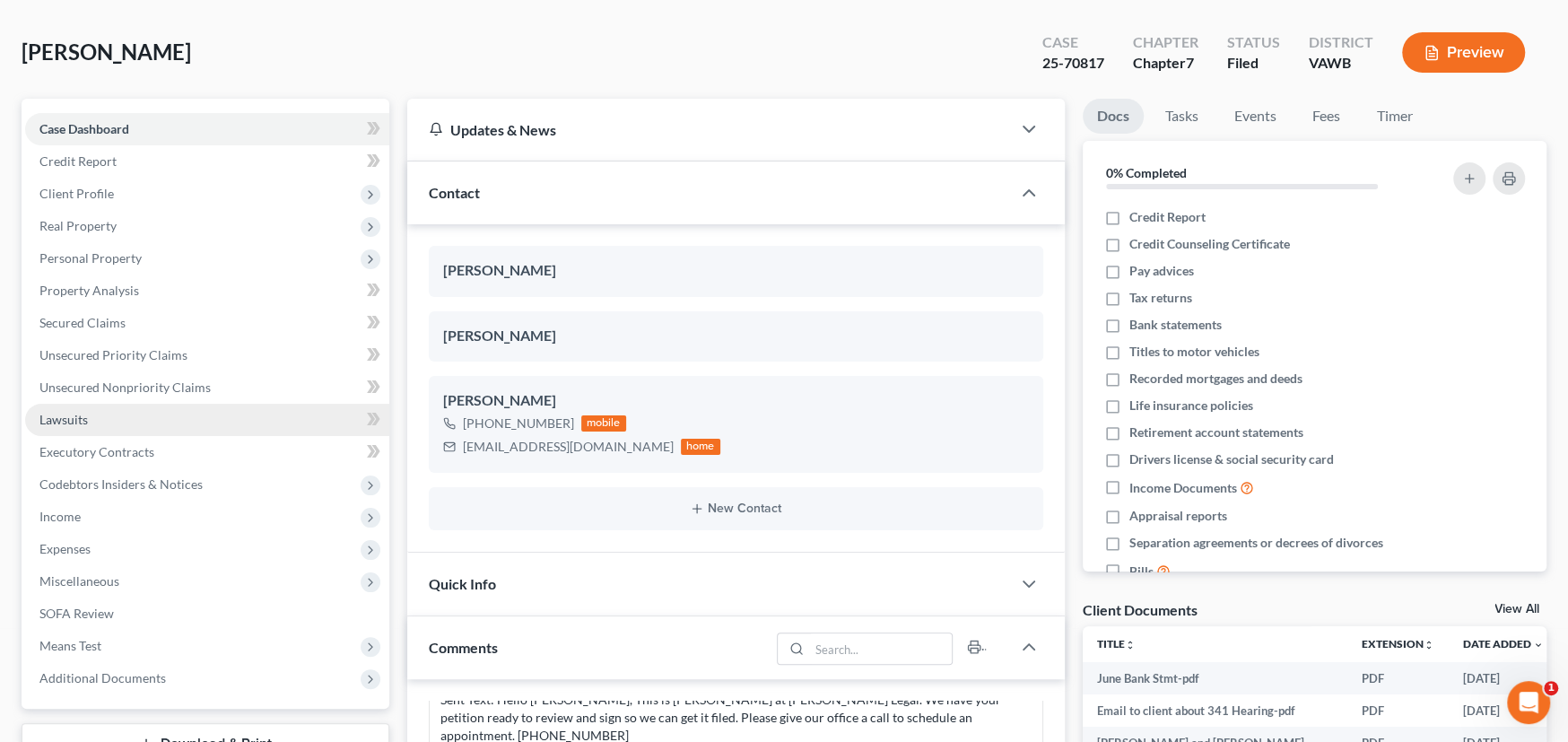
scroll to position [359, 0]
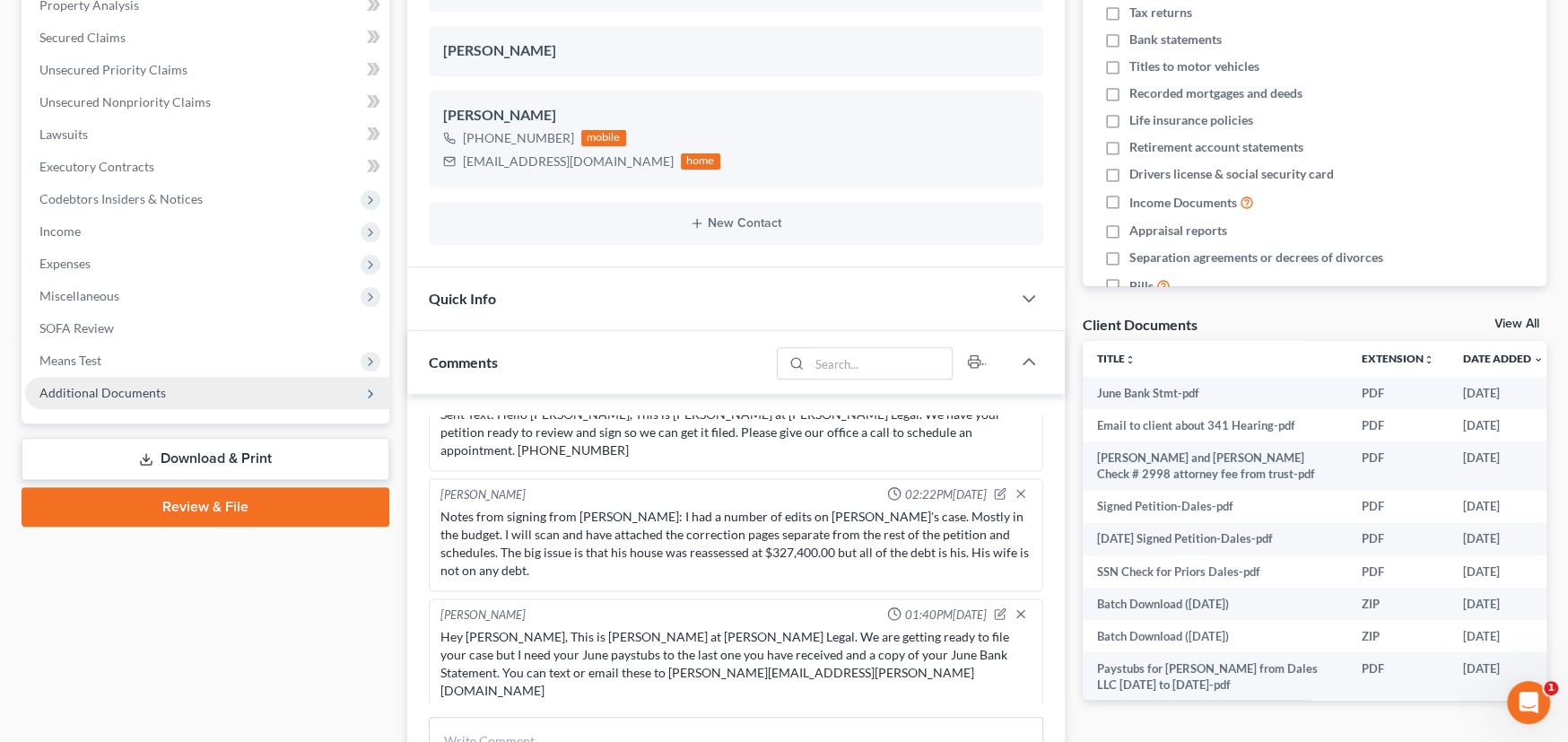
click at [119, 399] on span "Additional Documents" at bounding box center [207, 393] width 364 height 32
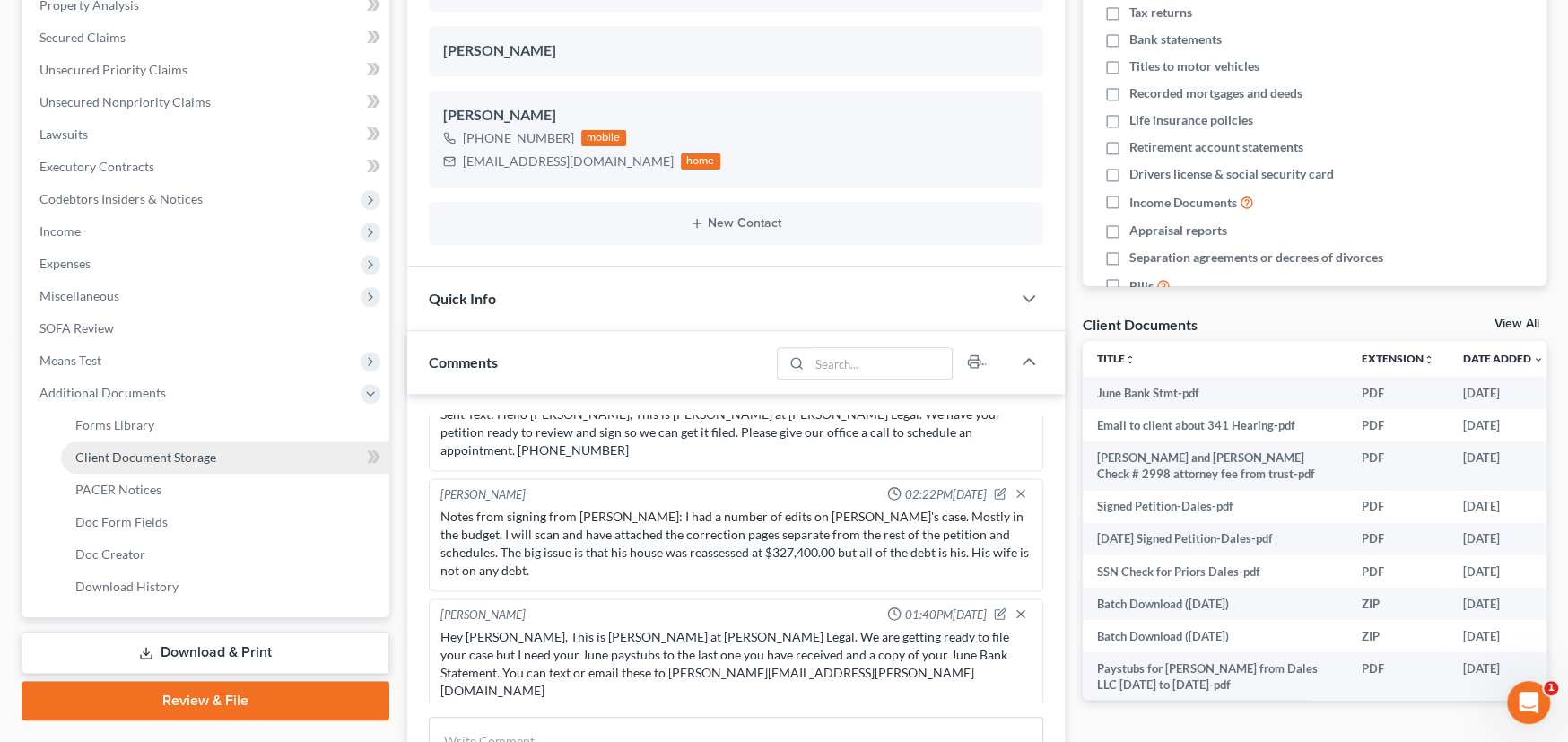
click at [128, 456] on span "Client Document Storage" at bounding box center [145, 457] width 141 height 15
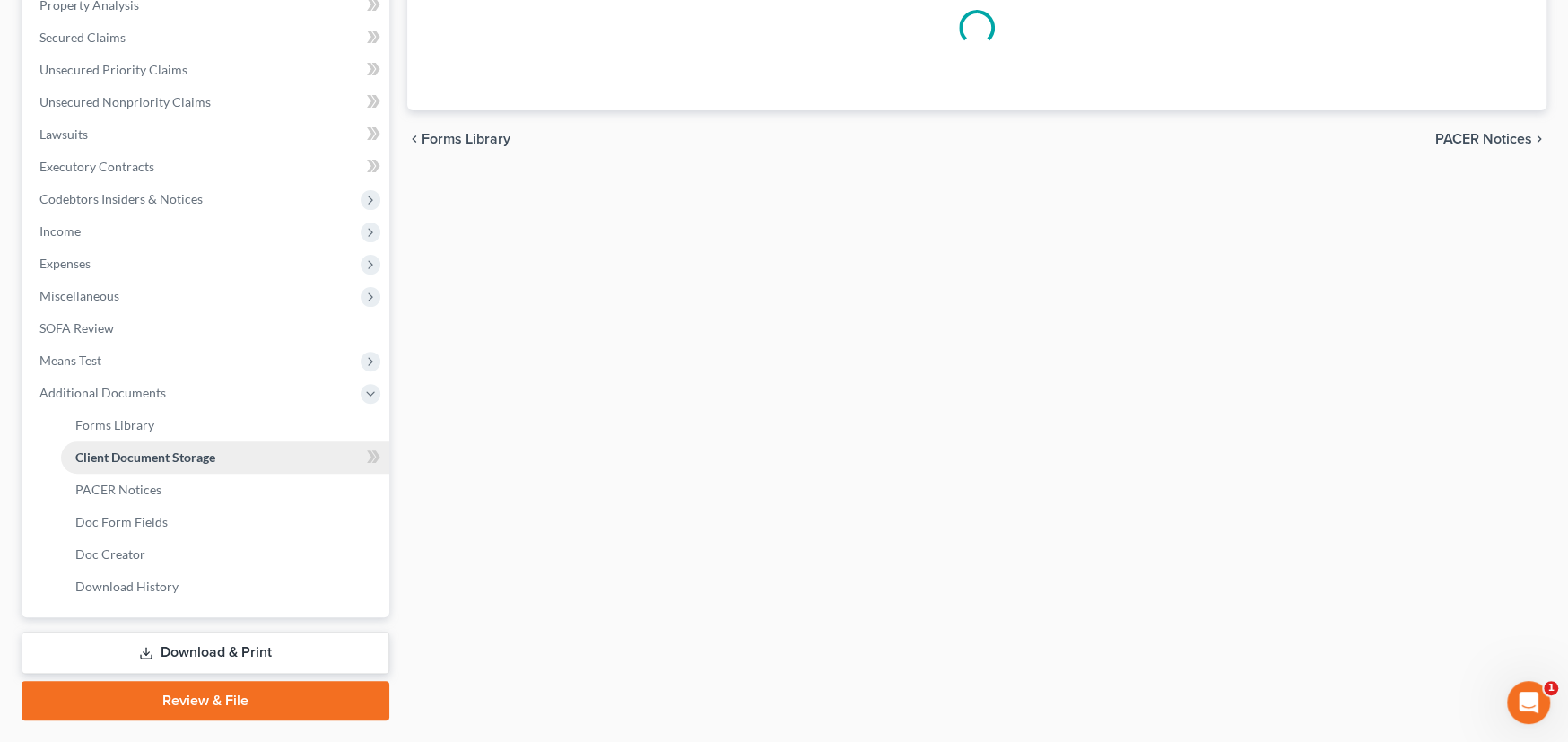
scroll to position [123, 0]
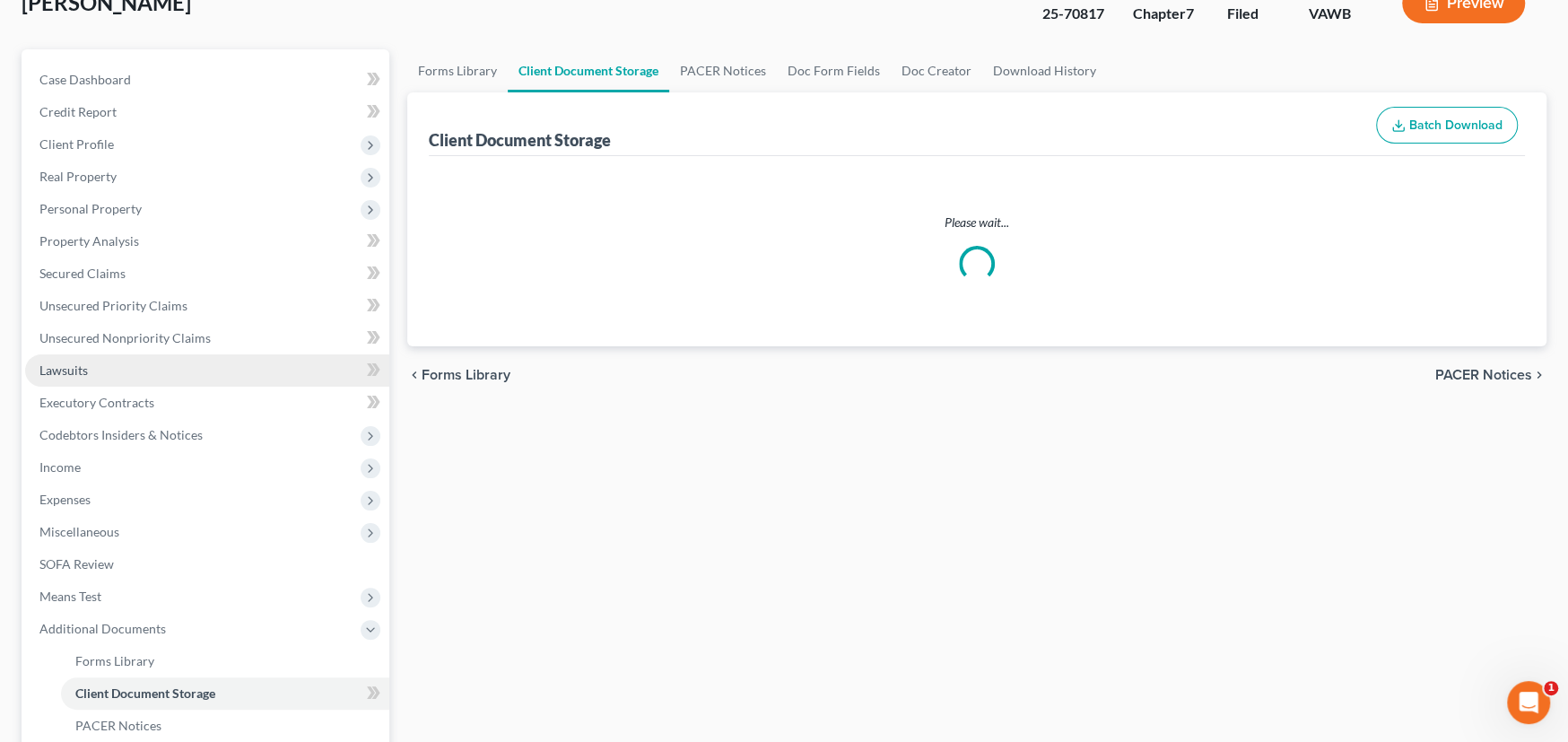
select select "0"
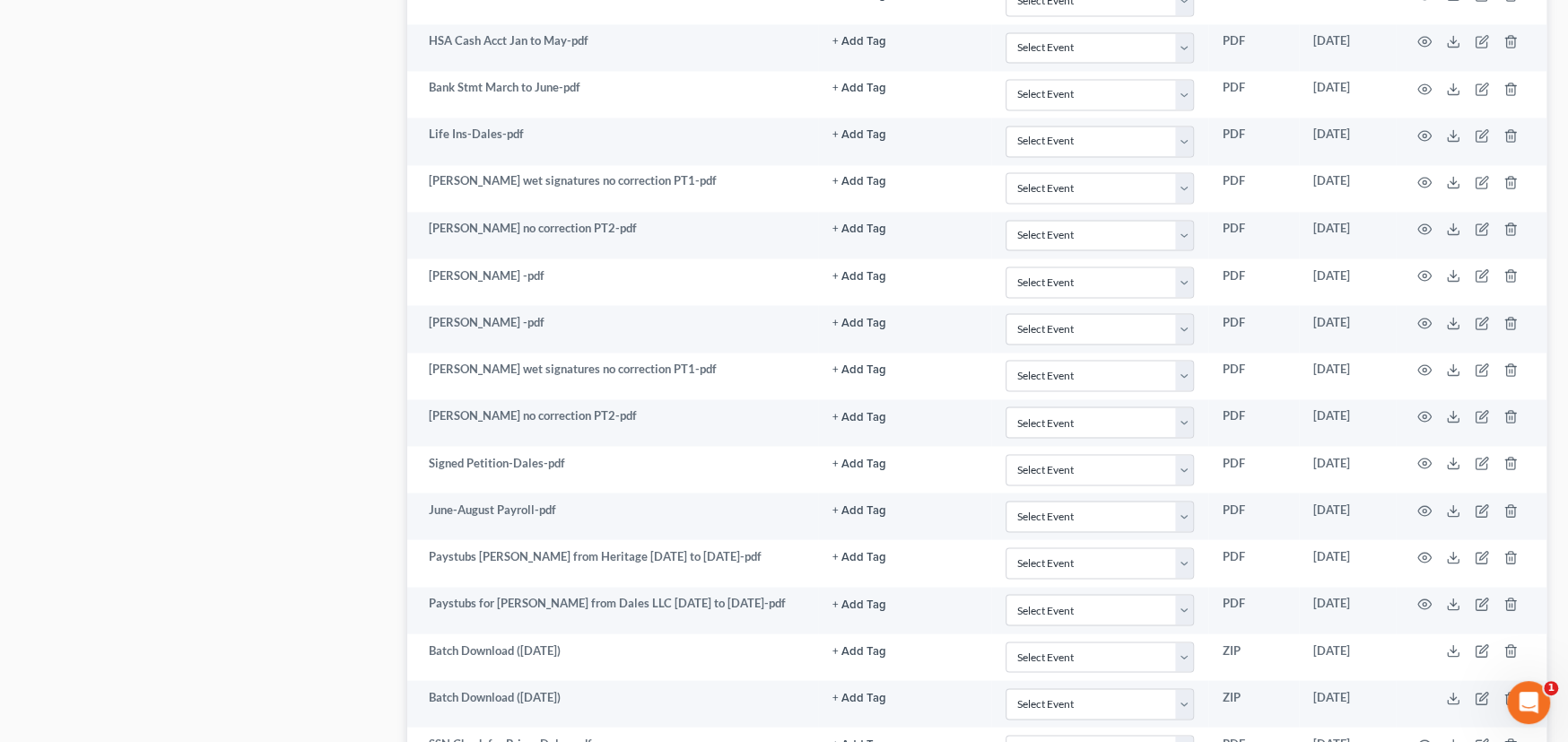
scroll to position [2819, 0]
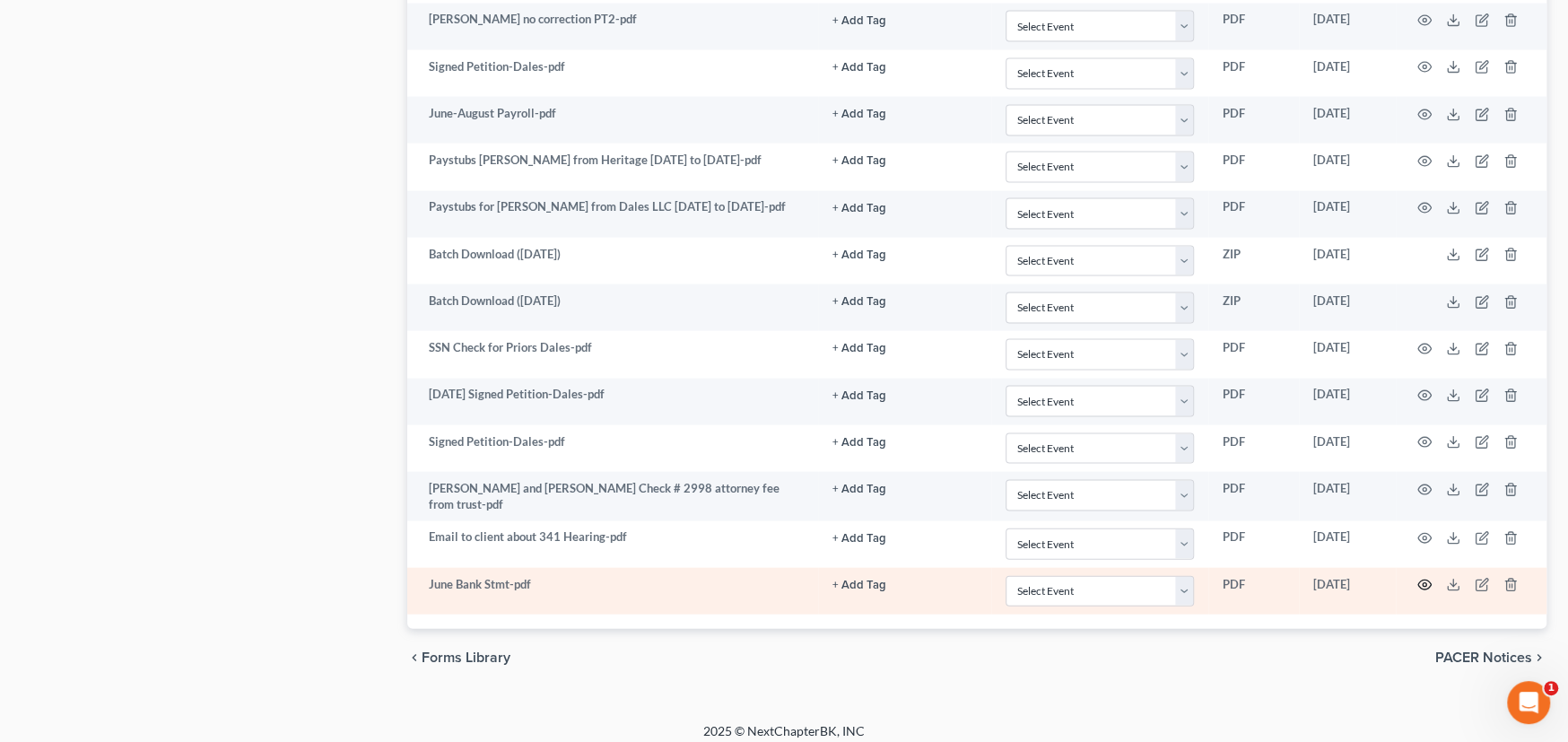
click at [1425, 583] on circle "button" at bounding box center [1425, 585] width 4 height 4
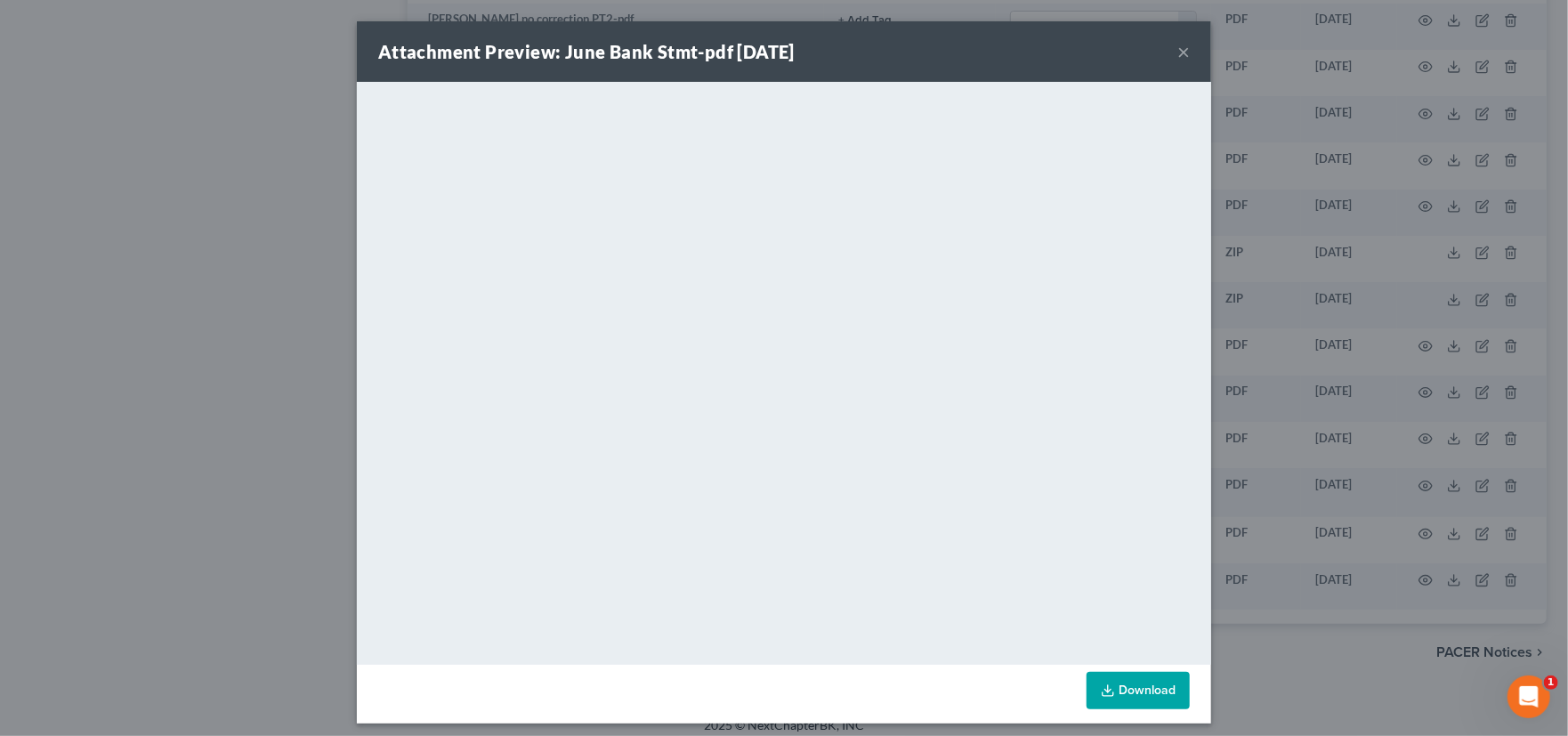
click at [1177, 55] on button "×" at bounding box center [1183, 51] width 12 height 21
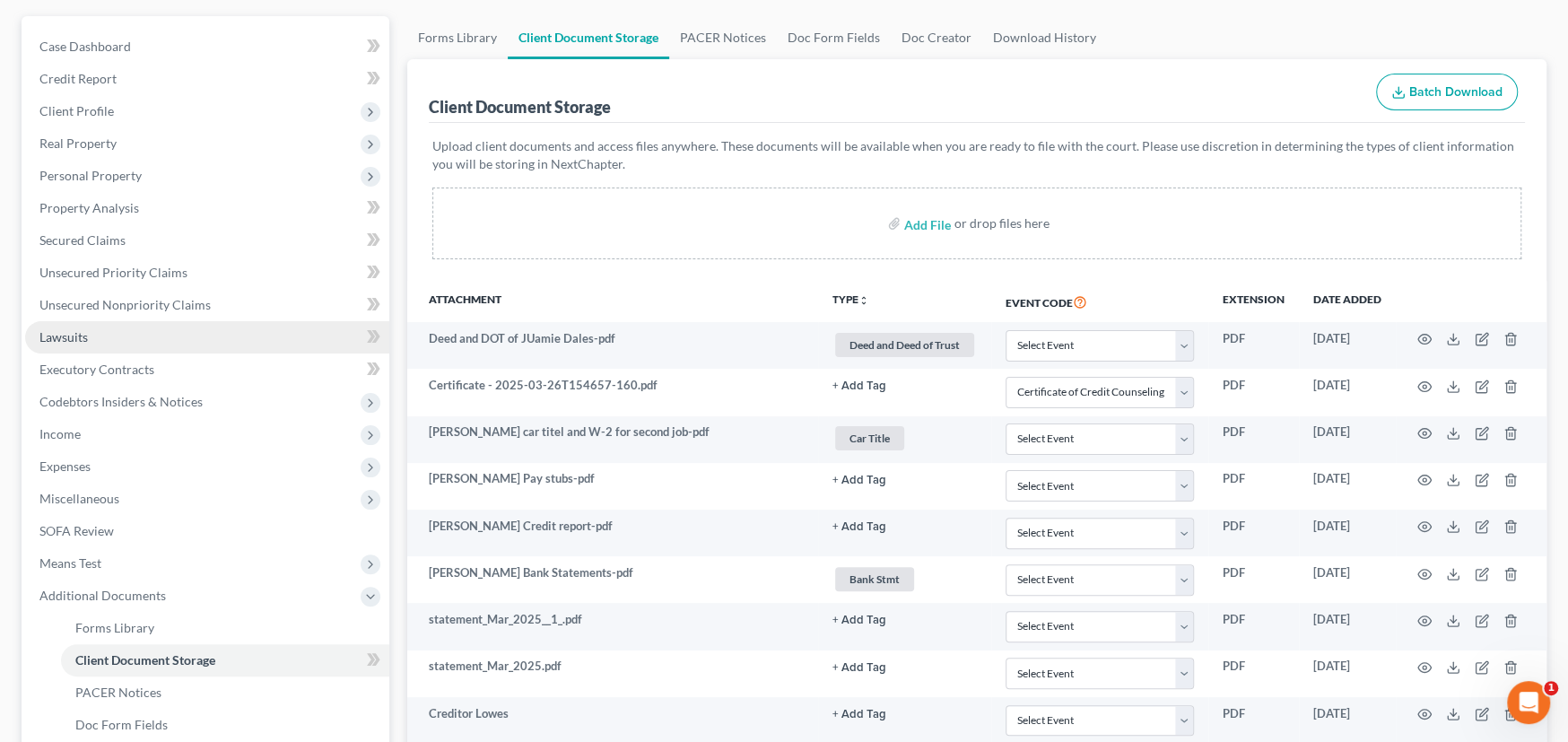
scroll to position [0, 0]
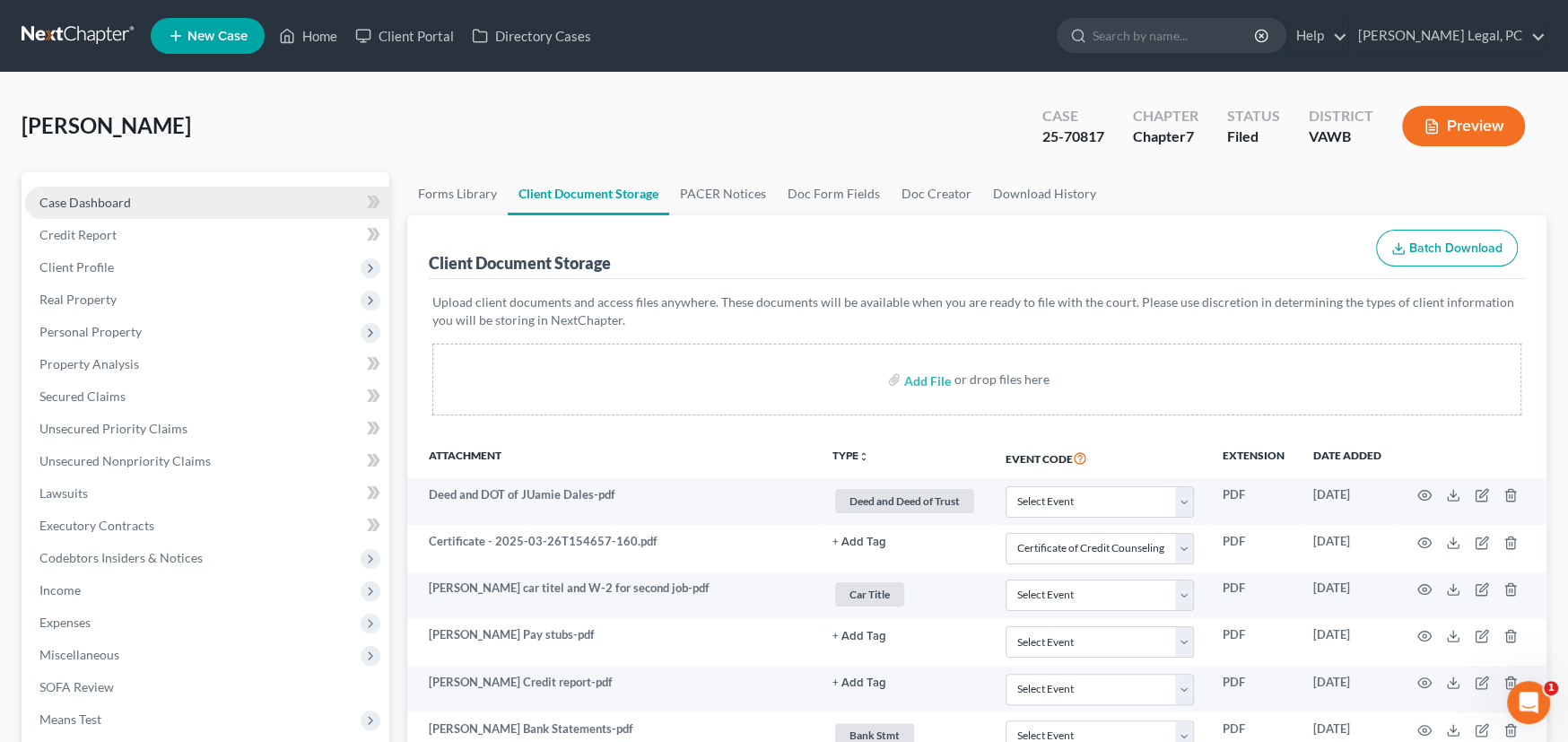
click at [84, 205] on span "Case Dashboard" at bounding box center [85, 203] width 92 height 15
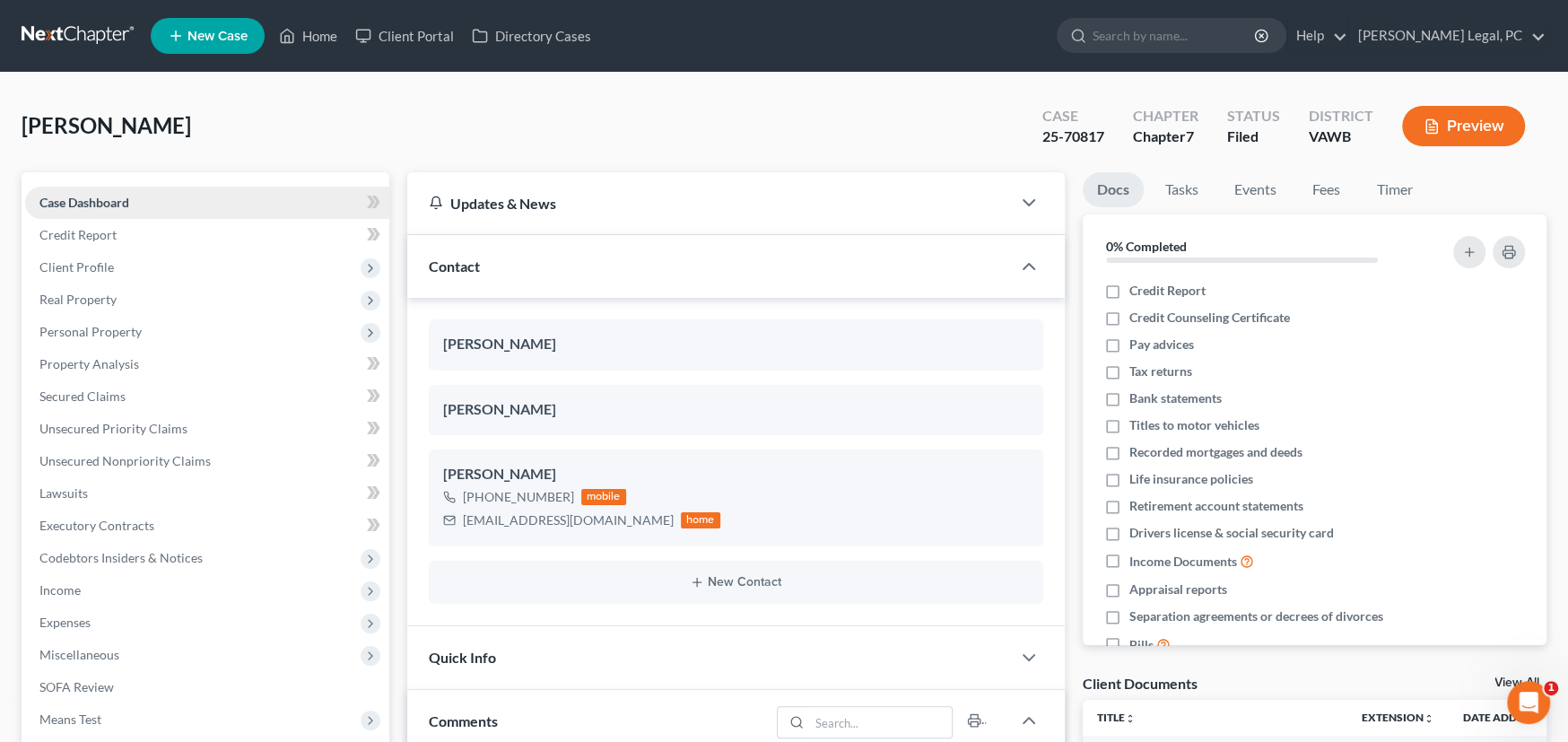
scroll to position [1980, 0]
click at [76, 31] on link at bounding box center [79, 36] width 114 height 32
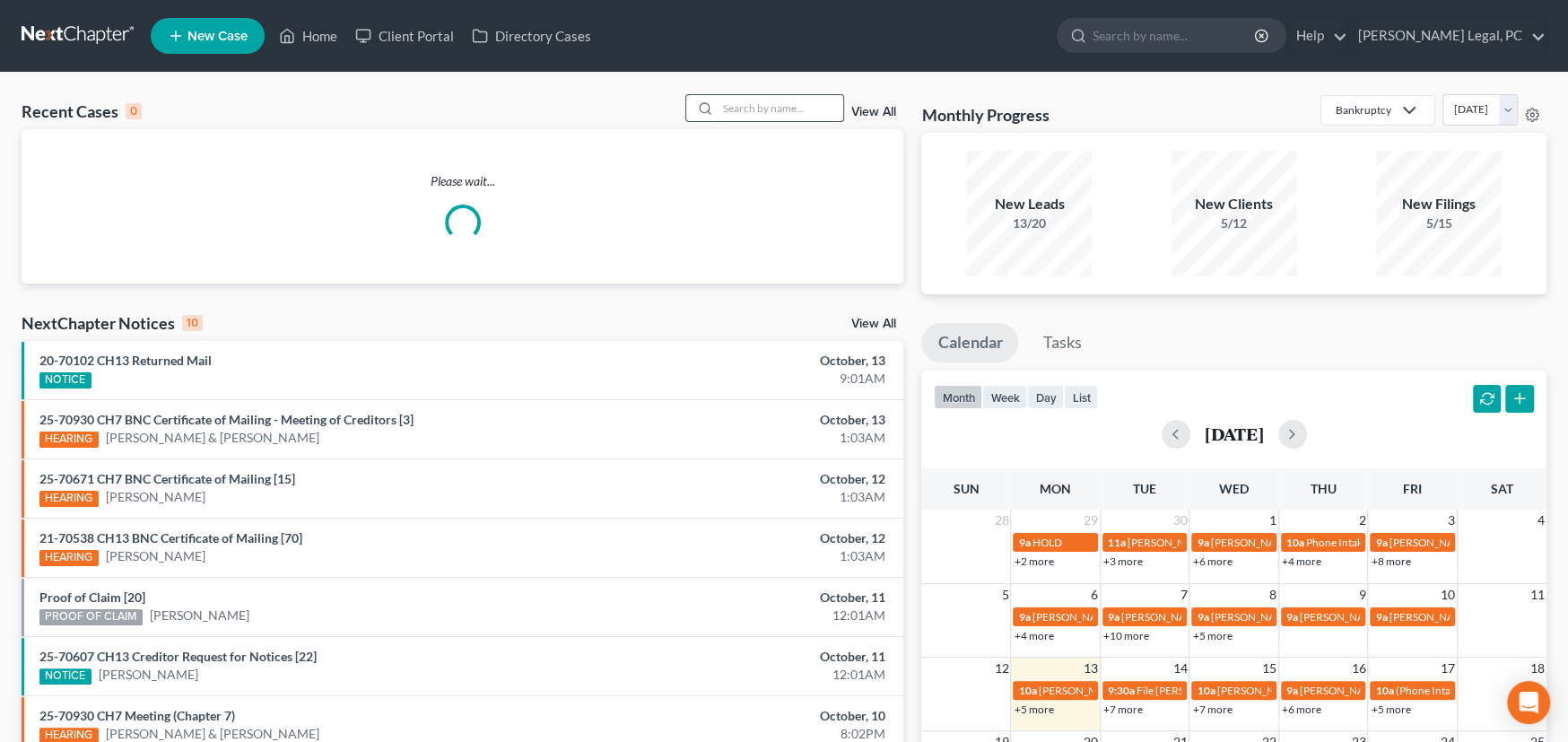
click at [797, 114] on input "search" at bounding box center [780, 108] width 126 height 26
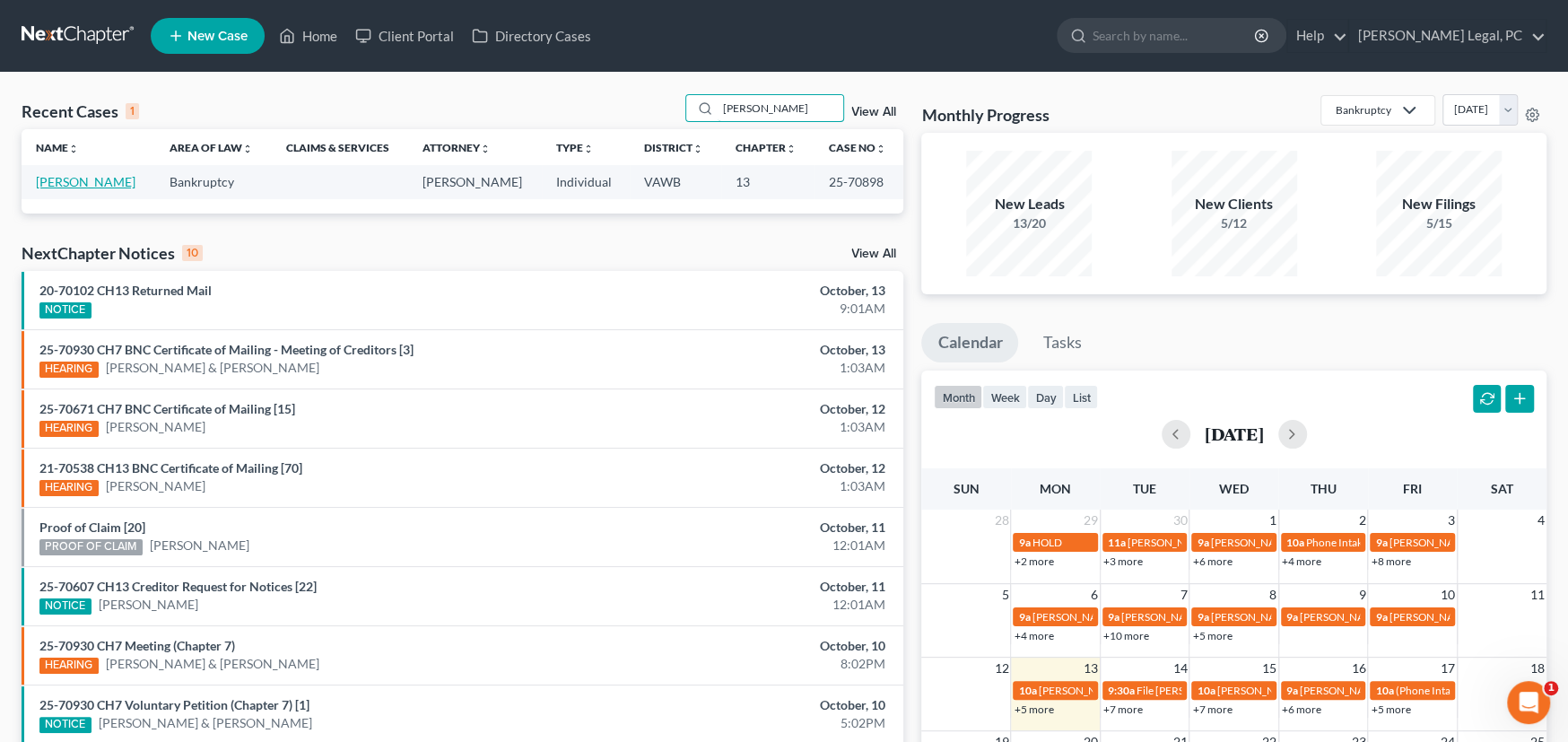
type input "Grimes"
click at [97, 175] on link "Grimes, Jonathan" at bounding box center [85, 182] width 99 height 15
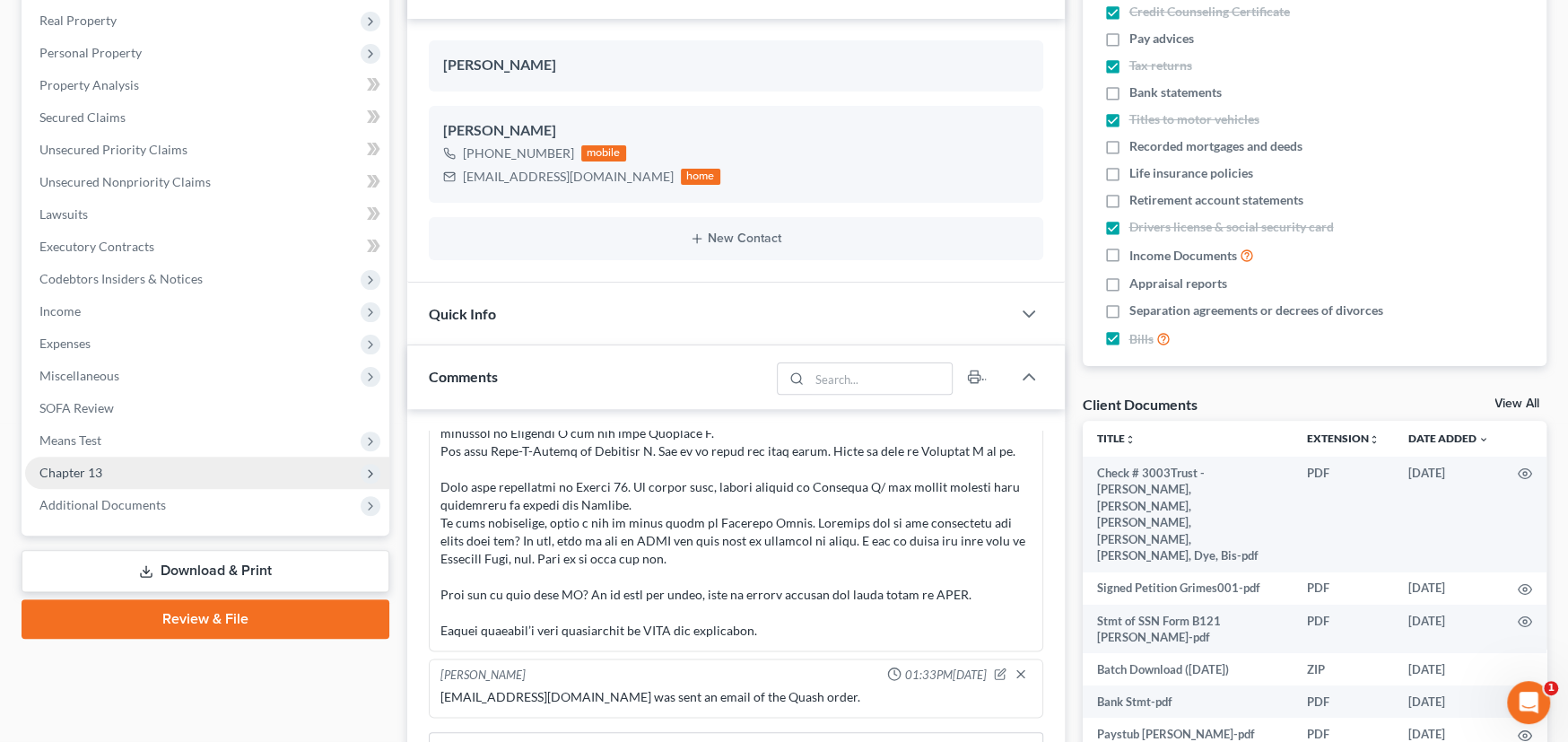
scroll to position [359, 0]
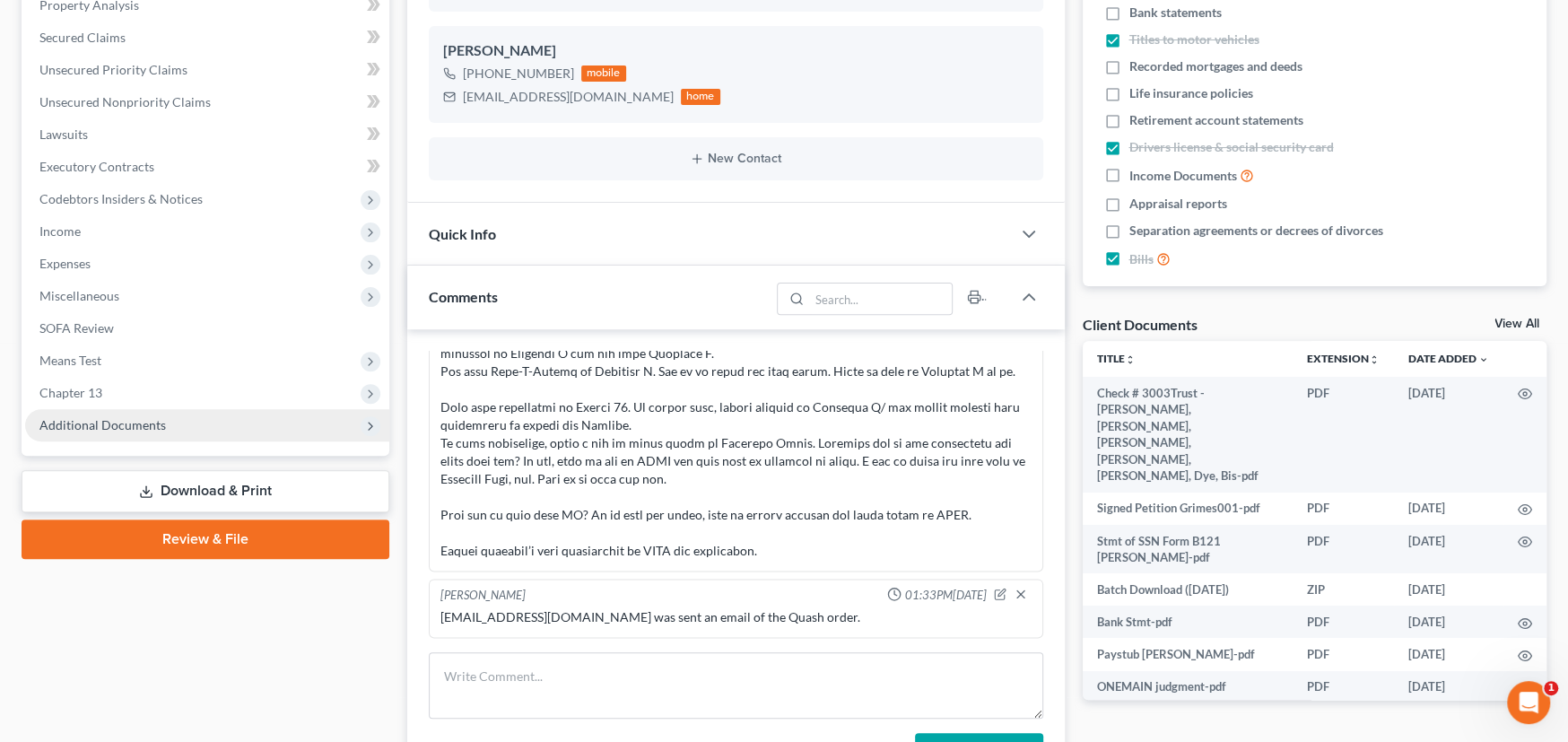
click at [100, 419] on span "Additional Documents" at bounding box center [102, 425] width 127 height 15
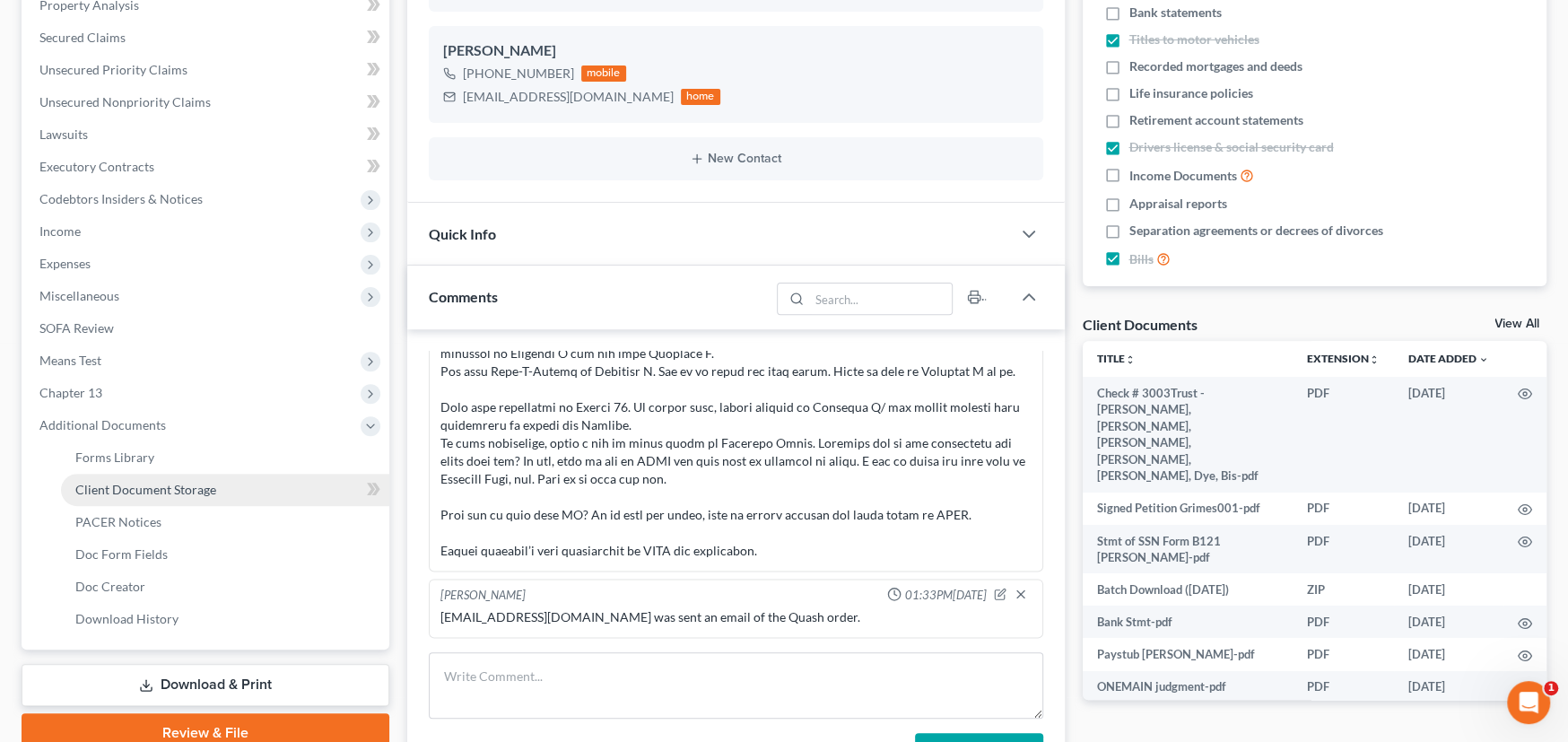
click at [115, 486] on span "Client Document Storage" at bounding box center [145, 490] width 141 height 15
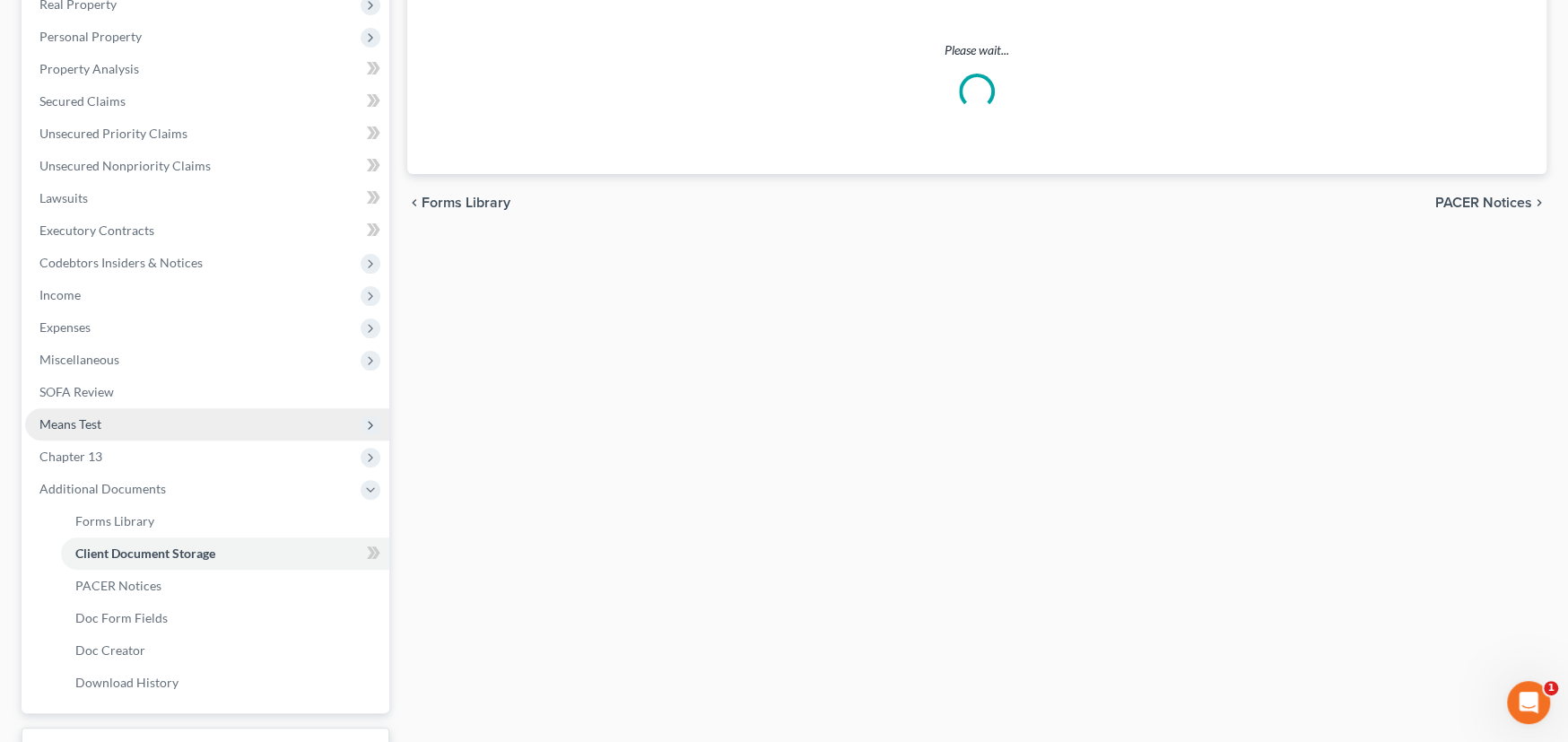
scroll to position [17, 0]
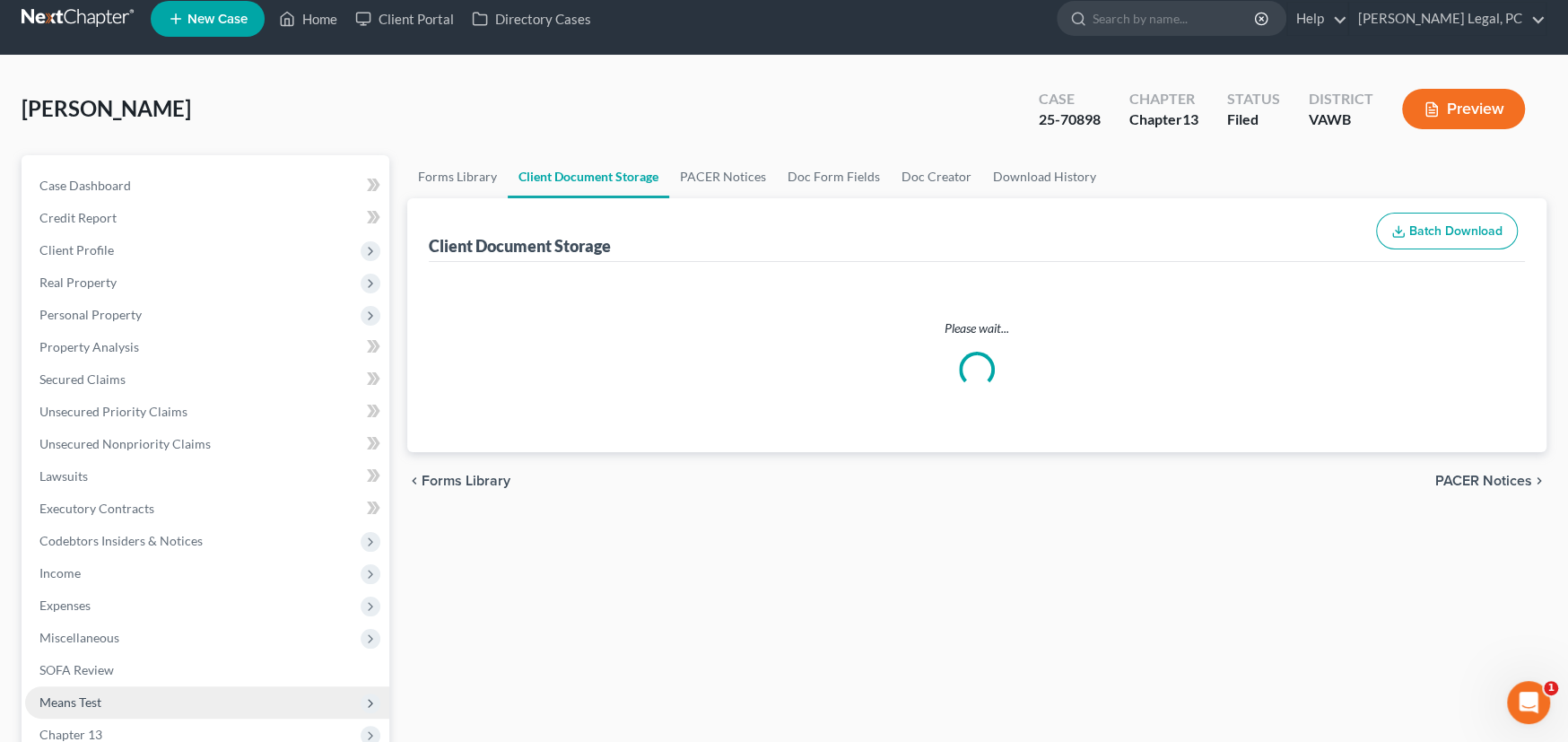
select select "0"
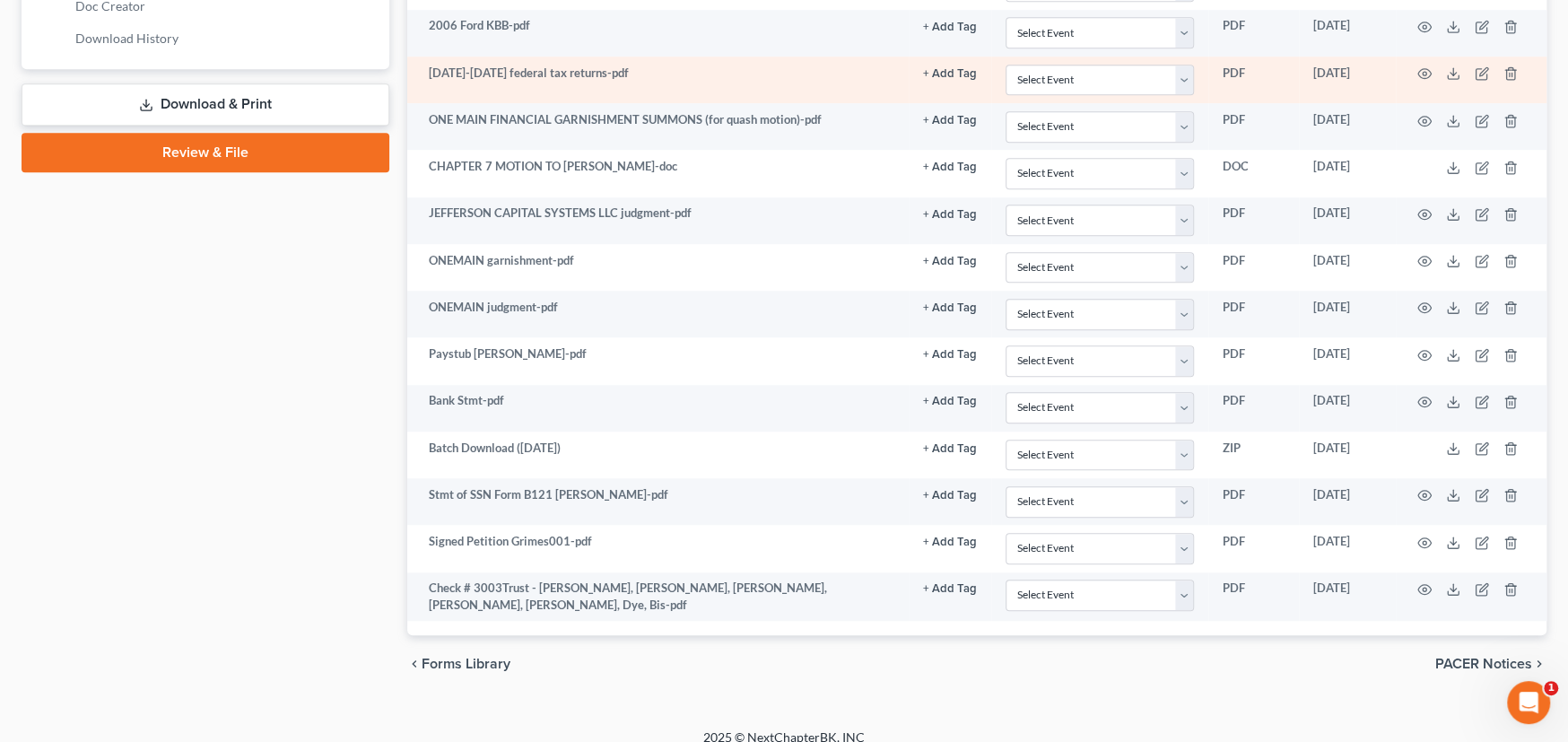
scroll to position [952, 0]
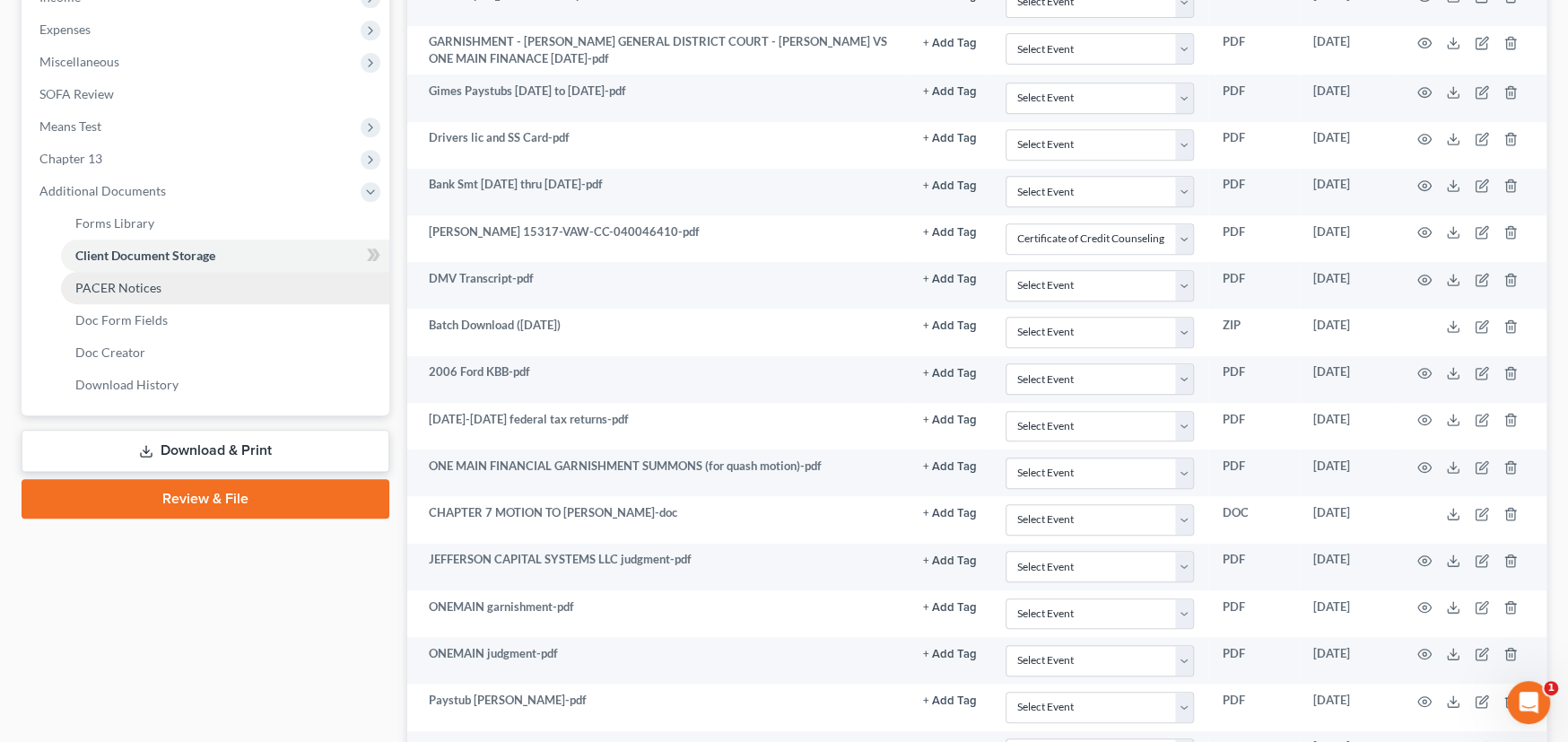
click at [163, 281] on link "PACER Notices" at bounding box center [225, 288] width 328 height 32
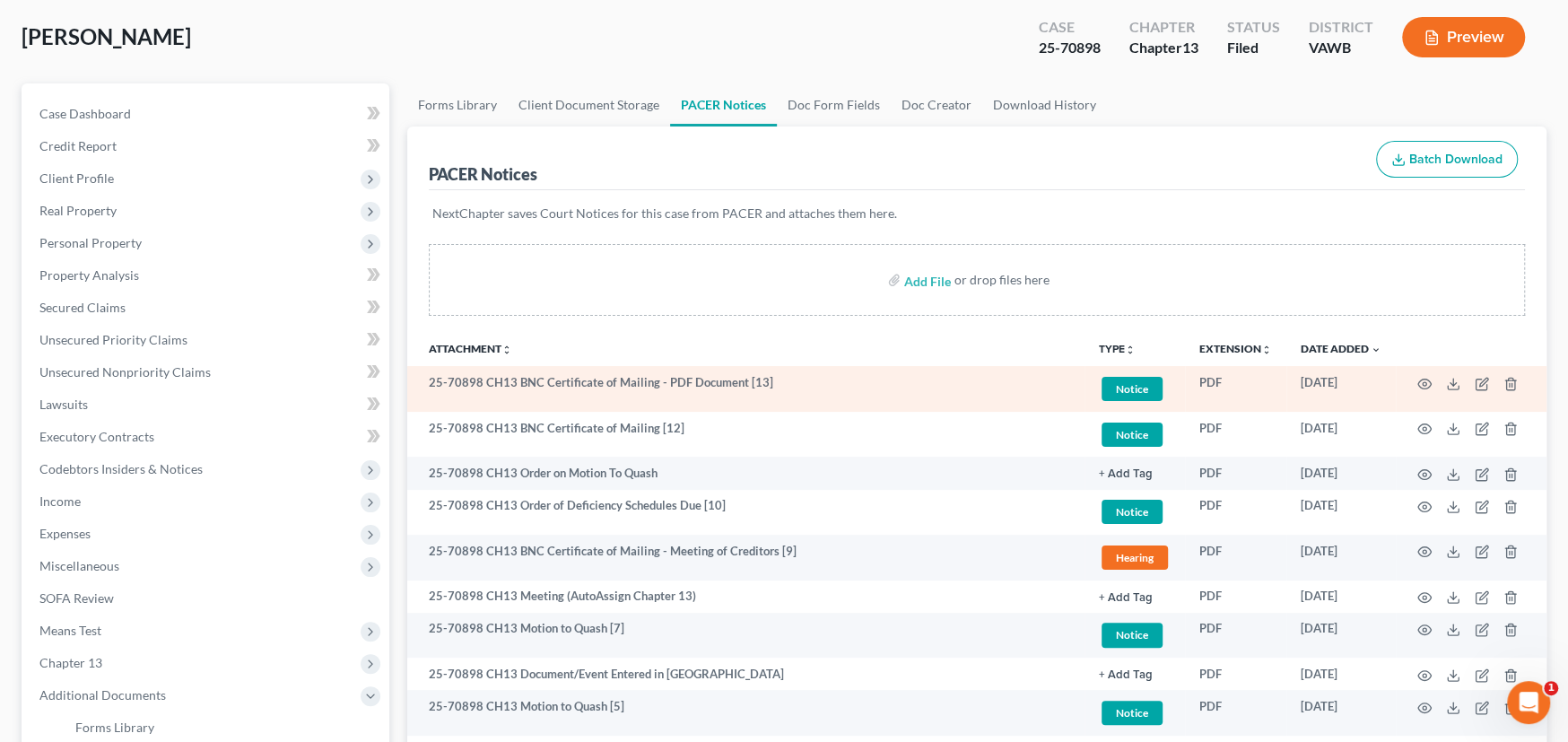
scroll to position [90, 0]
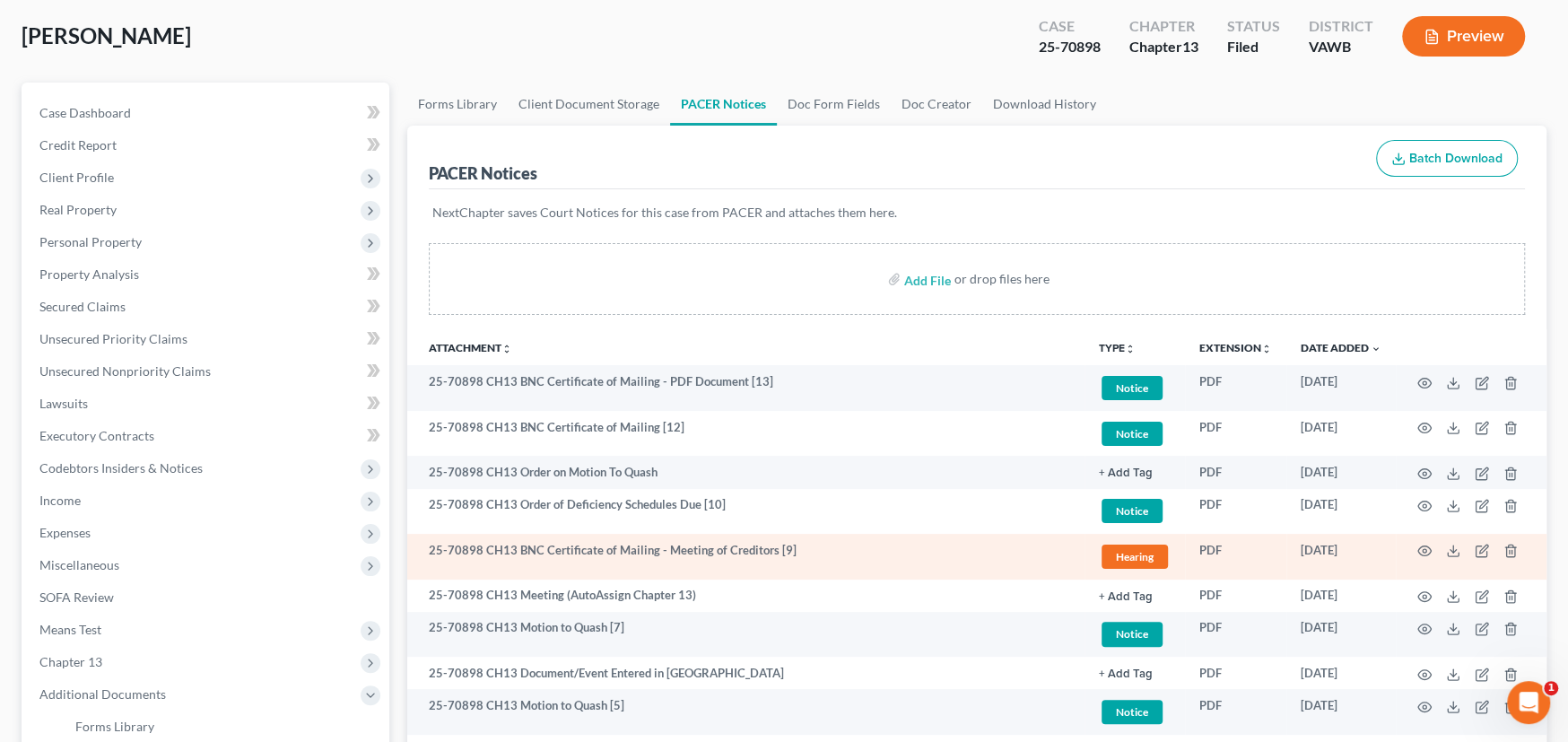
click at [928, 570] on td "25-70898 CH13 BNC Certificate of Mailing - Meeting of Creditors [9]" at bounding box center [746, 556] width 677 height 46
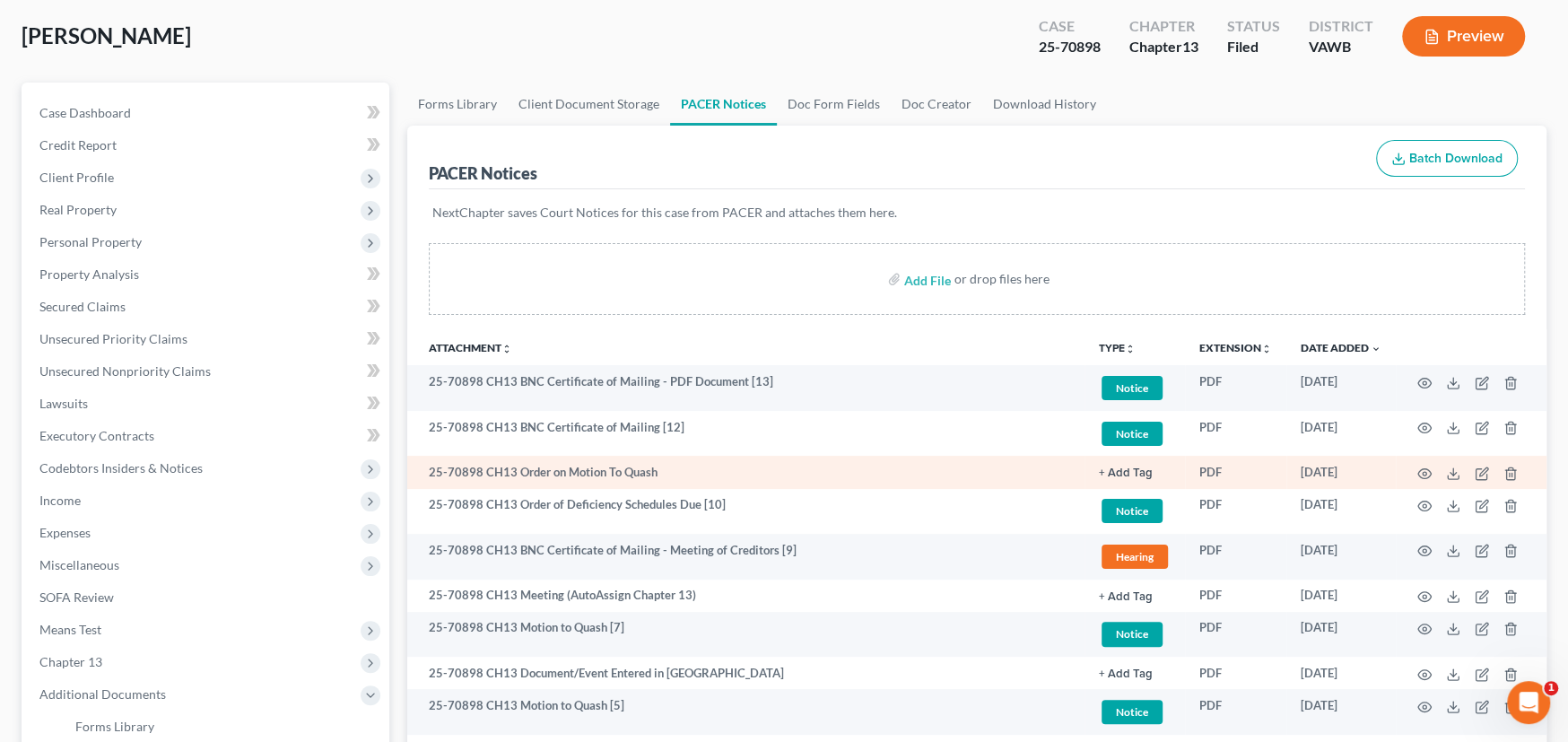
click at [634, 479] on td "25-70898 CH13 Order on Motion To Quash" at bounding box center [746, 472] width 677 height 32
click at [681, 465] on td "25-70898 CH13 Order on Motion To Quash" at bounding box center [746, 472] width 677 height 32
click at [987, 467] on td "25-70898 CH13 Order on Motion To Quash" at bounding box center [746, 472] width 677 height 32
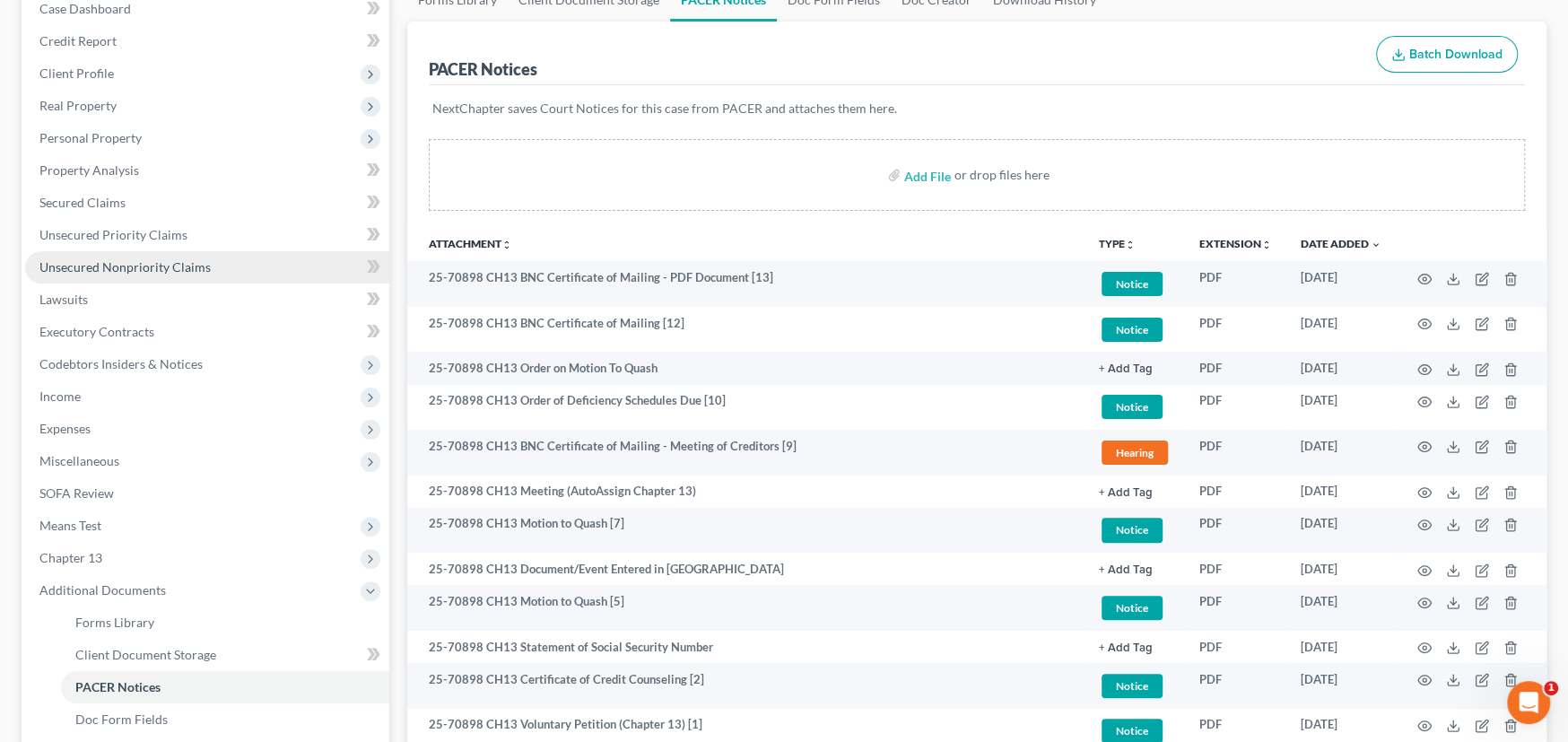
scroll to position [346, 0]
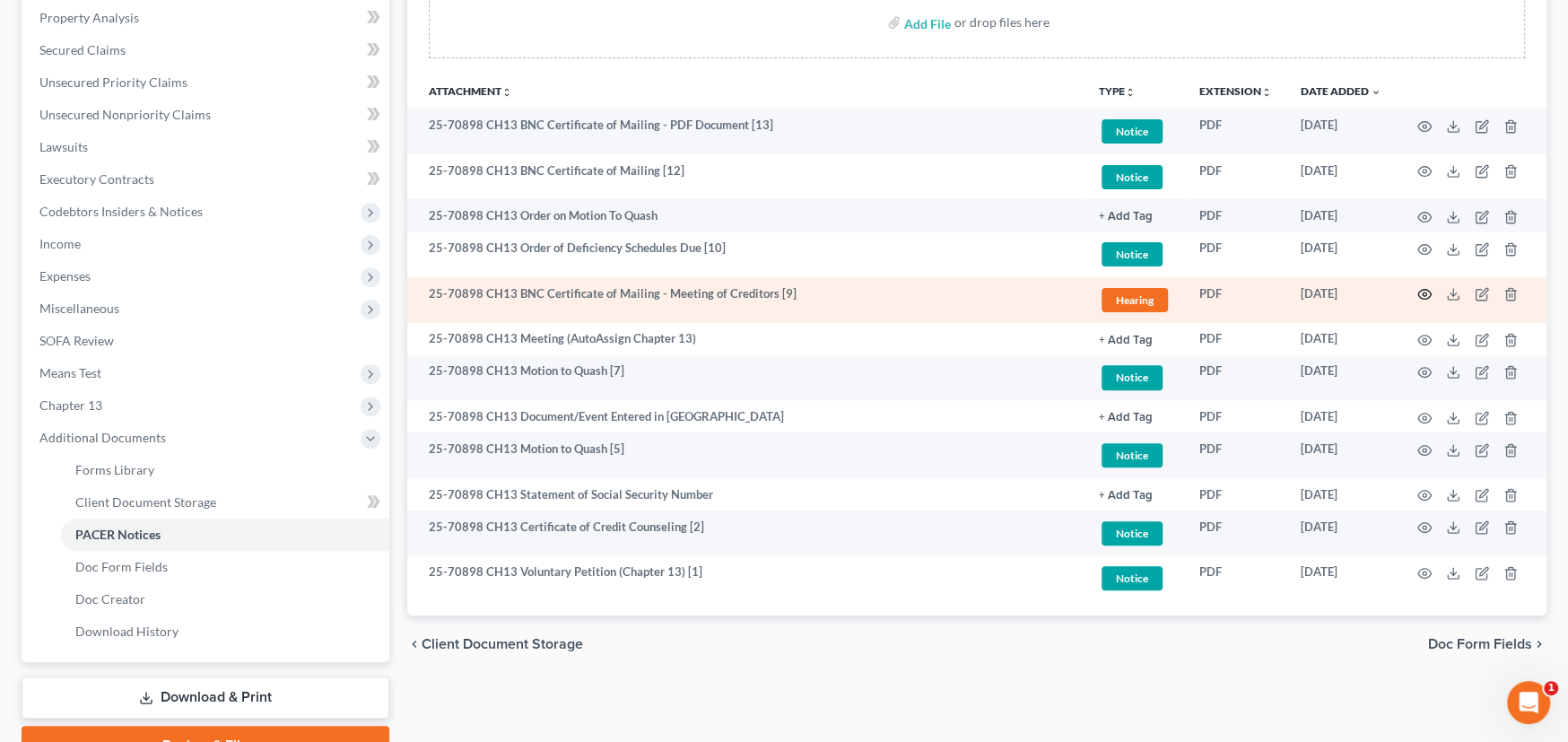
click at [1431, 293] on icon "button" at bounding box center [1425, 295] width 13 height 10
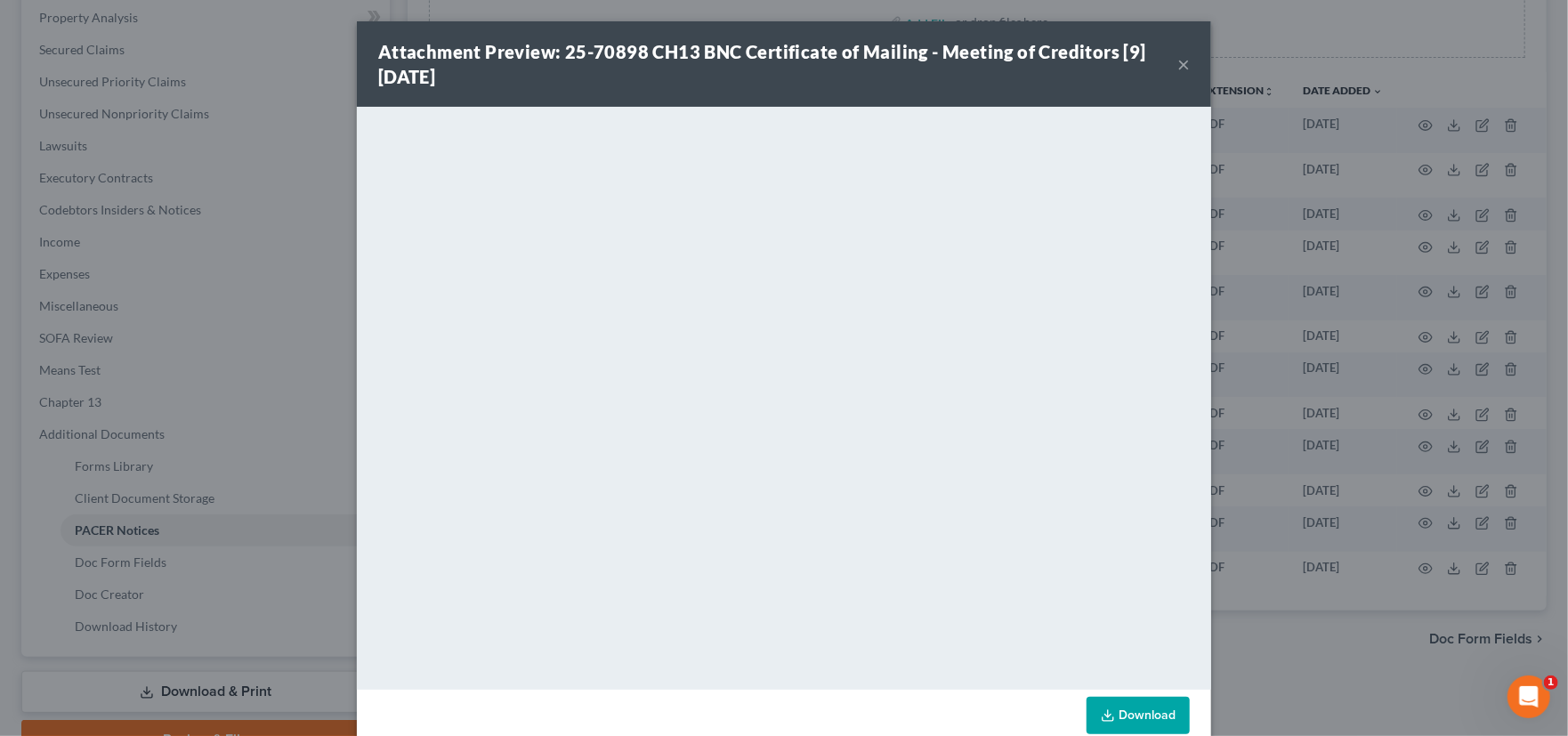
click at [1177, 60] on button "×" at bounding box center [1183, 63] width 12 height 21
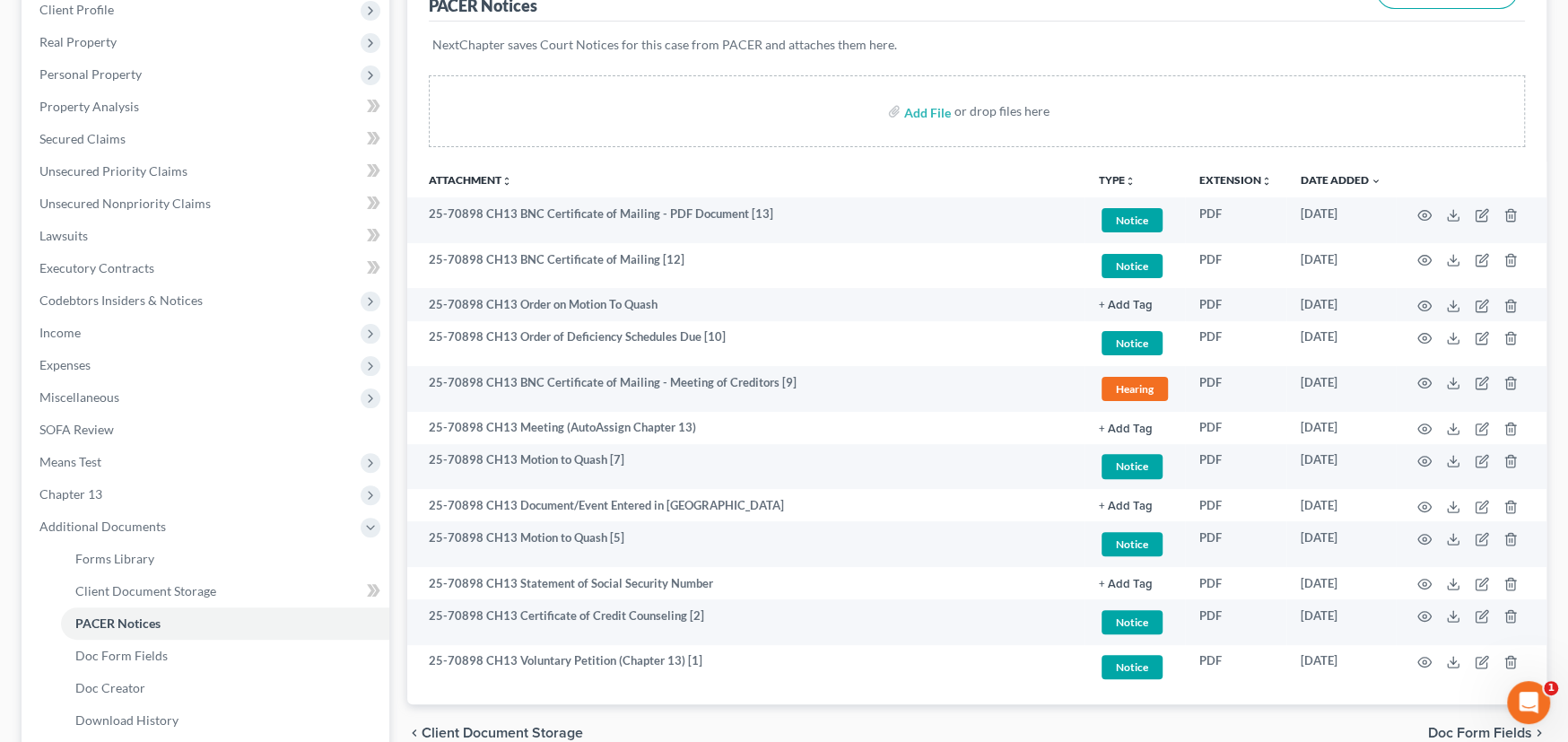
scroll to position [257, 0]
click at [95, 134] on span "Secured Claims" at bounding box center [83, 140] width 86 height 15
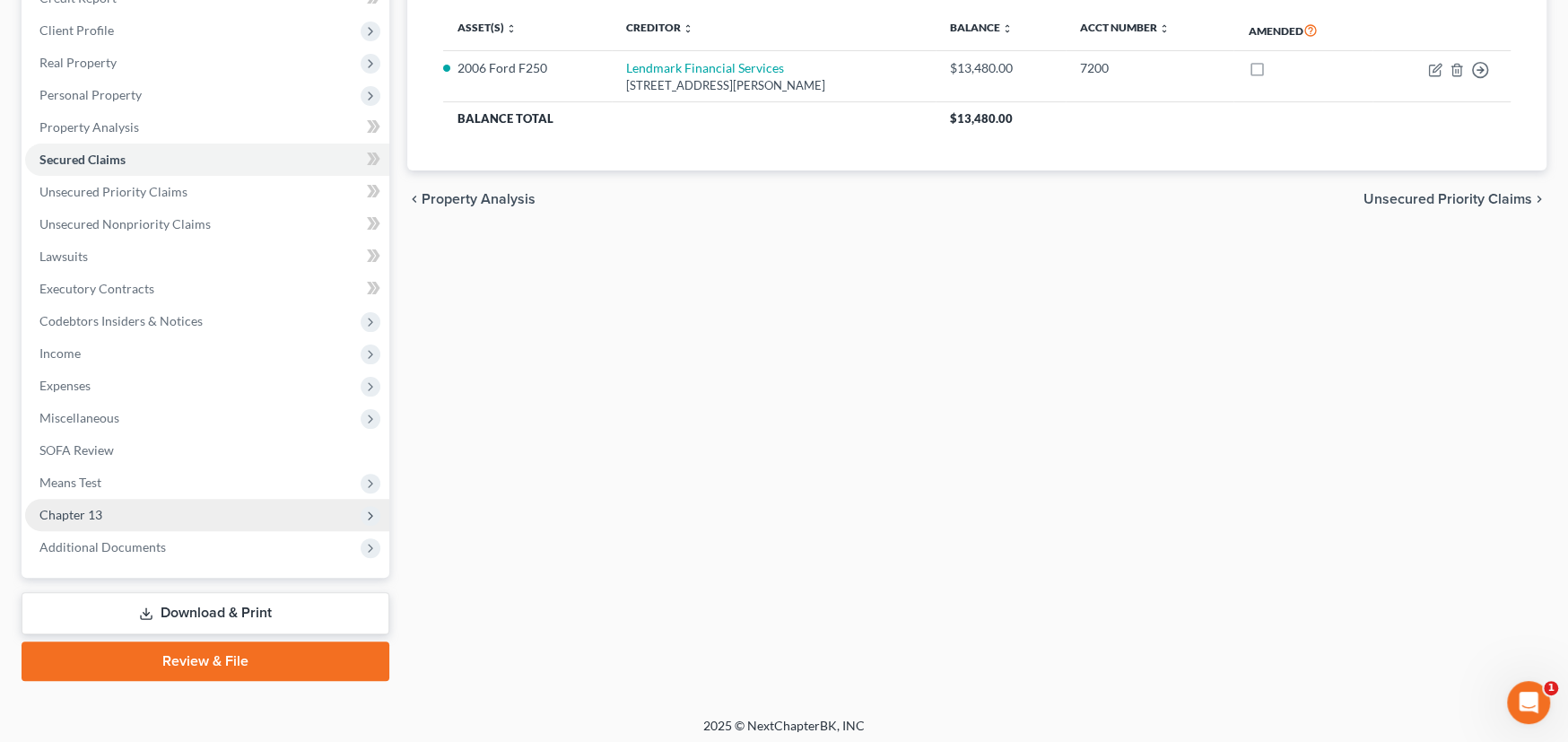
scroll to position [242, 0]
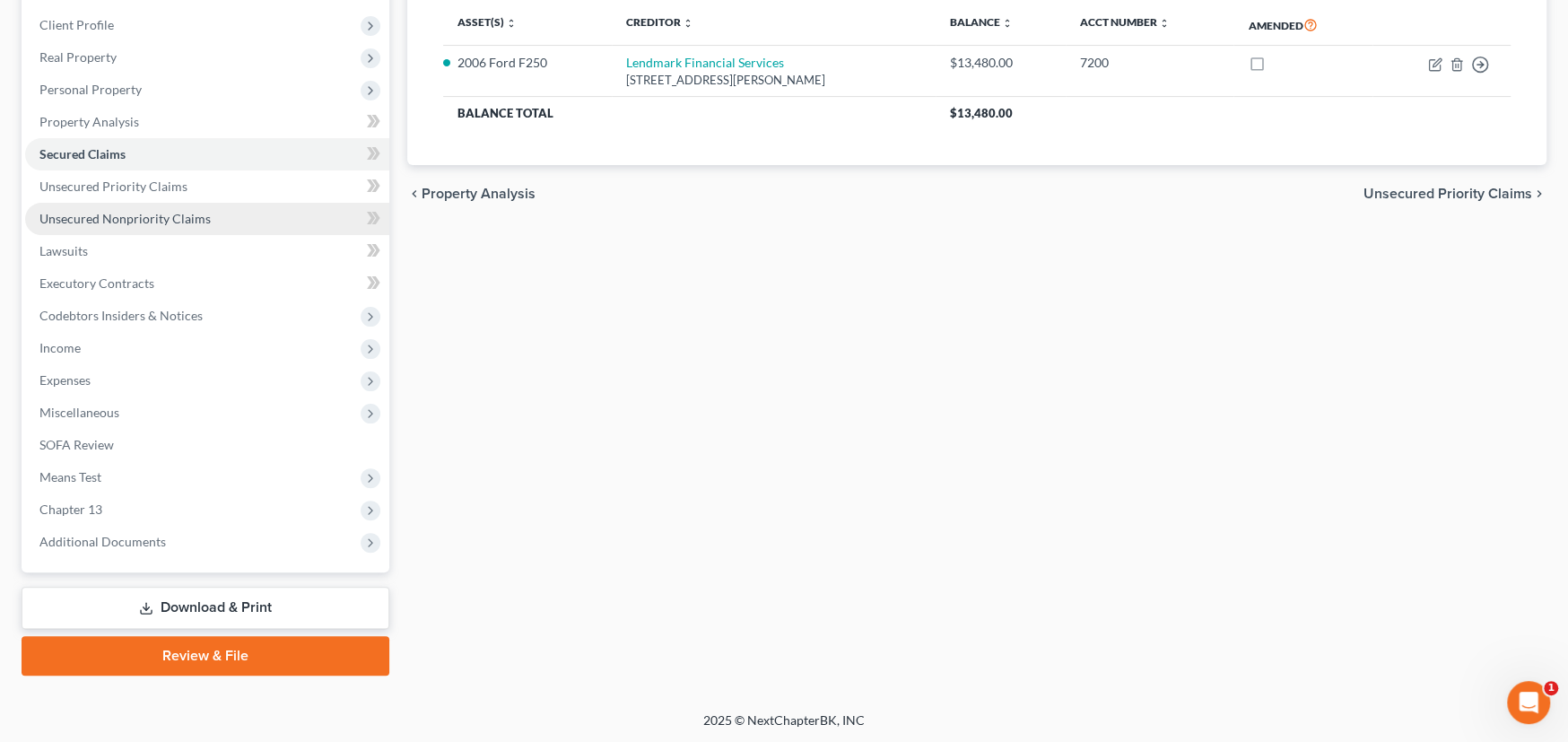
click at [151, 216] on span "Unsecured Nonpriority Claims" at bounding box center [125, 219] width 172 height 15
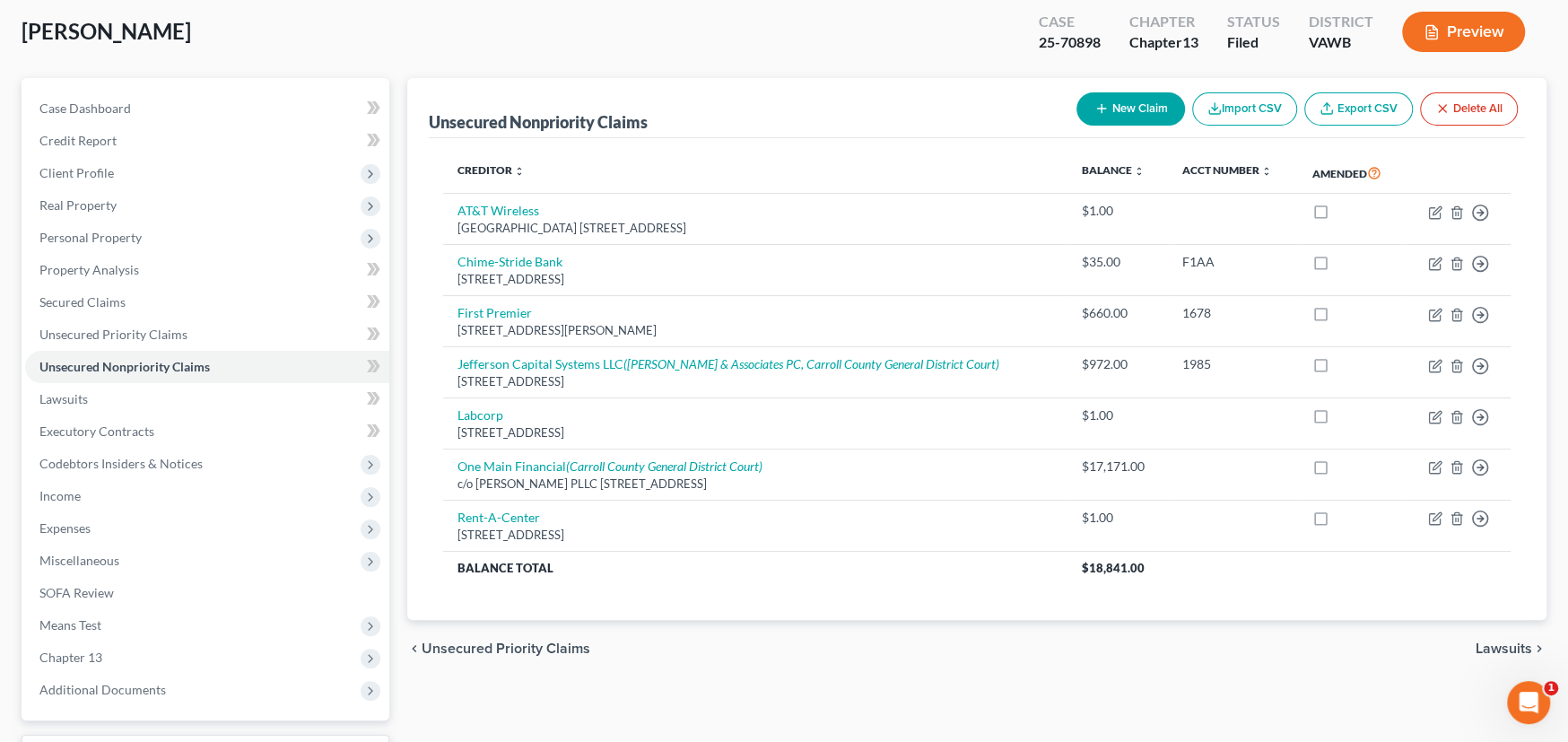
scroll to position [63, 0]
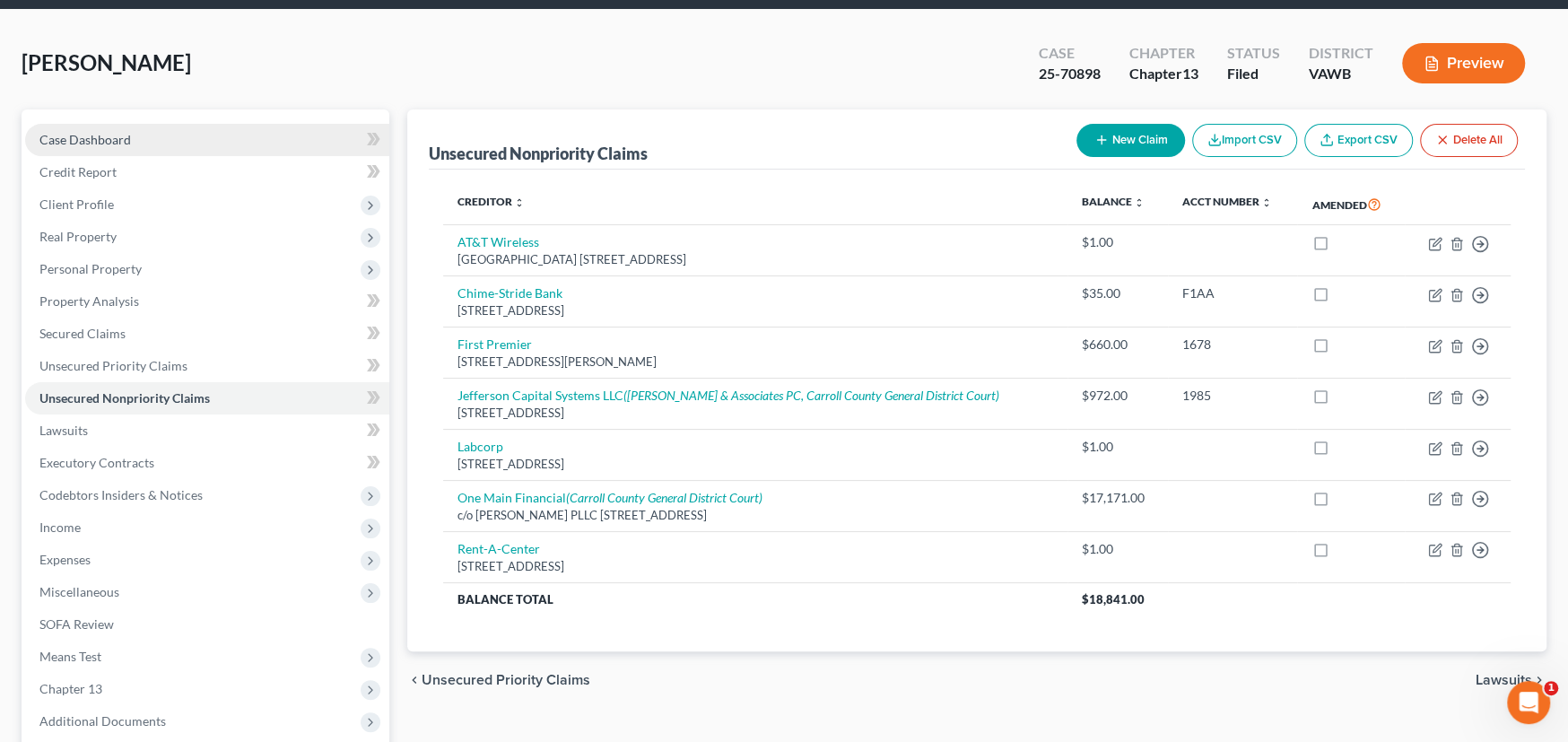
click at [102, 132] on span "Case Dashboard" at bounding box center [85, 140] width 92 height 15
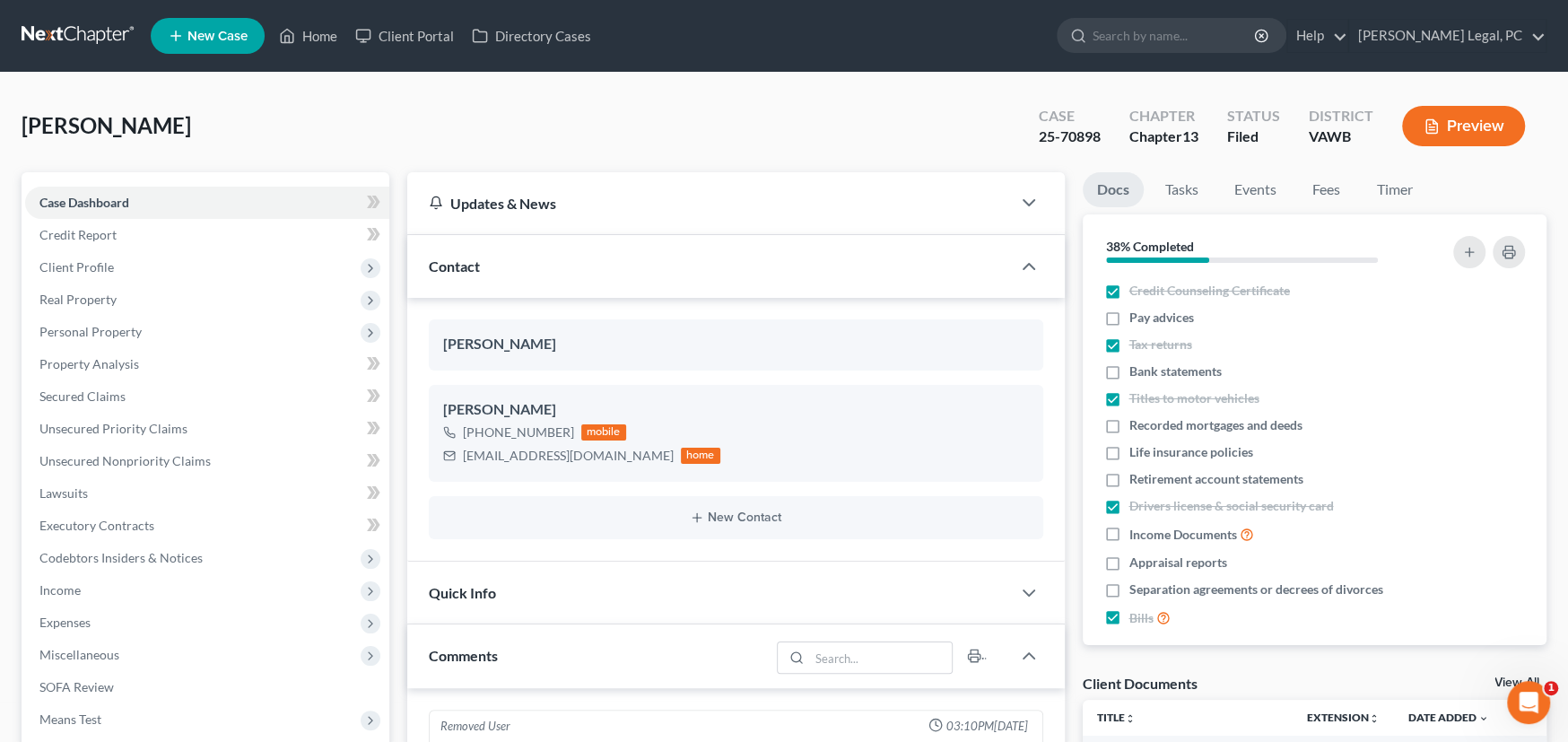
scroll to position [1949, 0]
click at [88, 31] on link at bounding box center [79, 36] width 114 height 32
